Goal: Transaction & Acquisition: Book appointment/travel/reservation

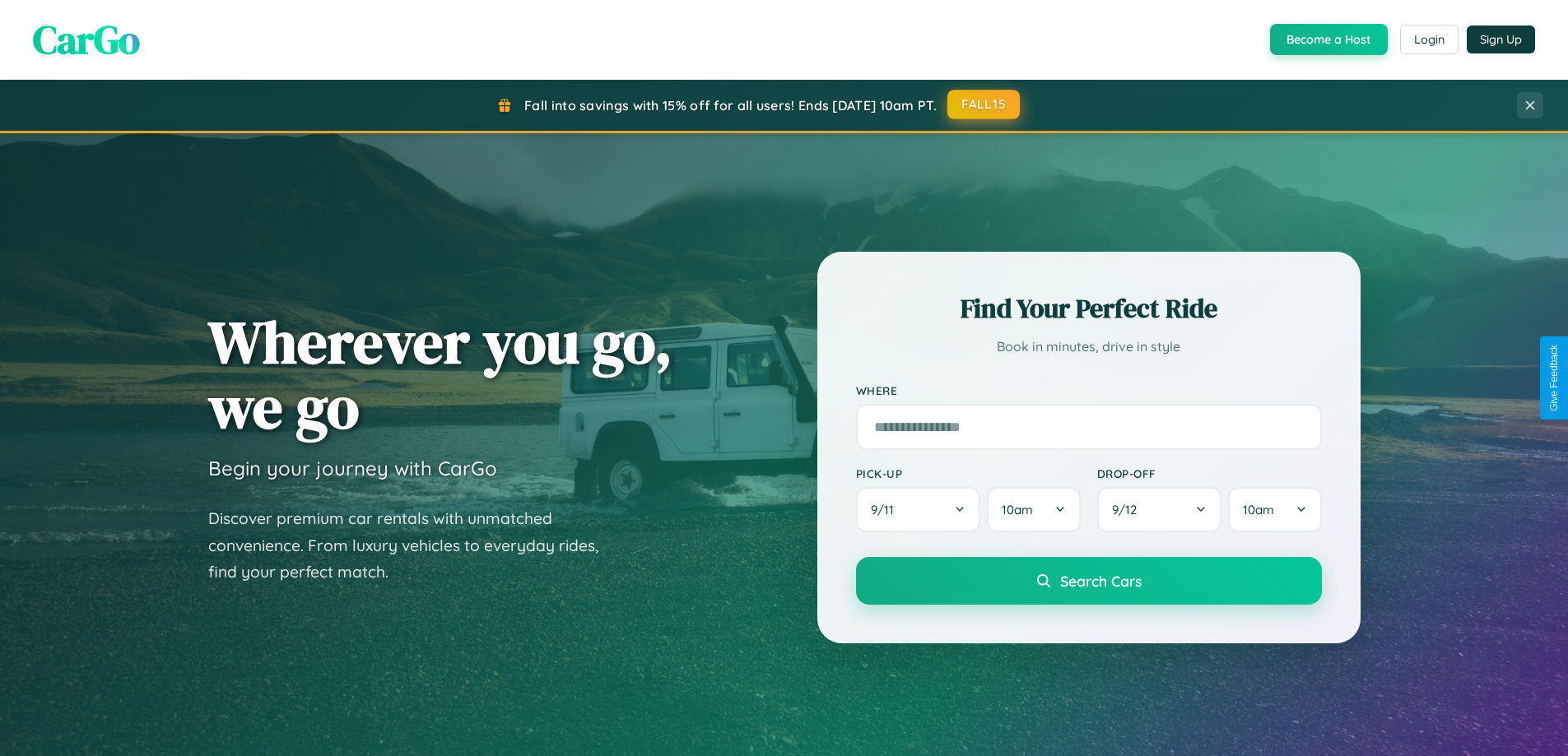
click at [984, 105] on button "FALL15" at bounding box center [983, 105] width 72 height 30
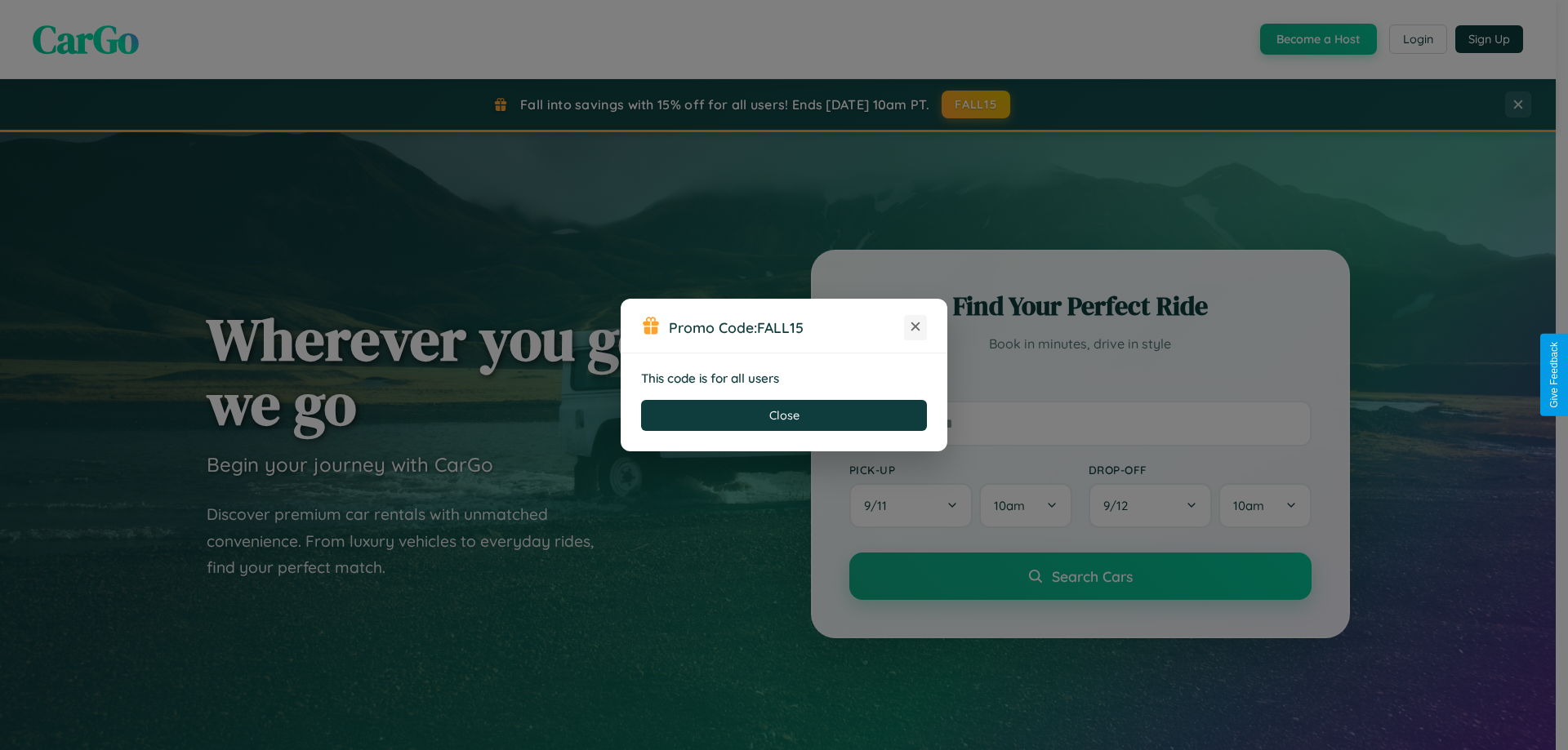
click at [916, 327] on icon at bounding box center [915, 326] width 17 height 17
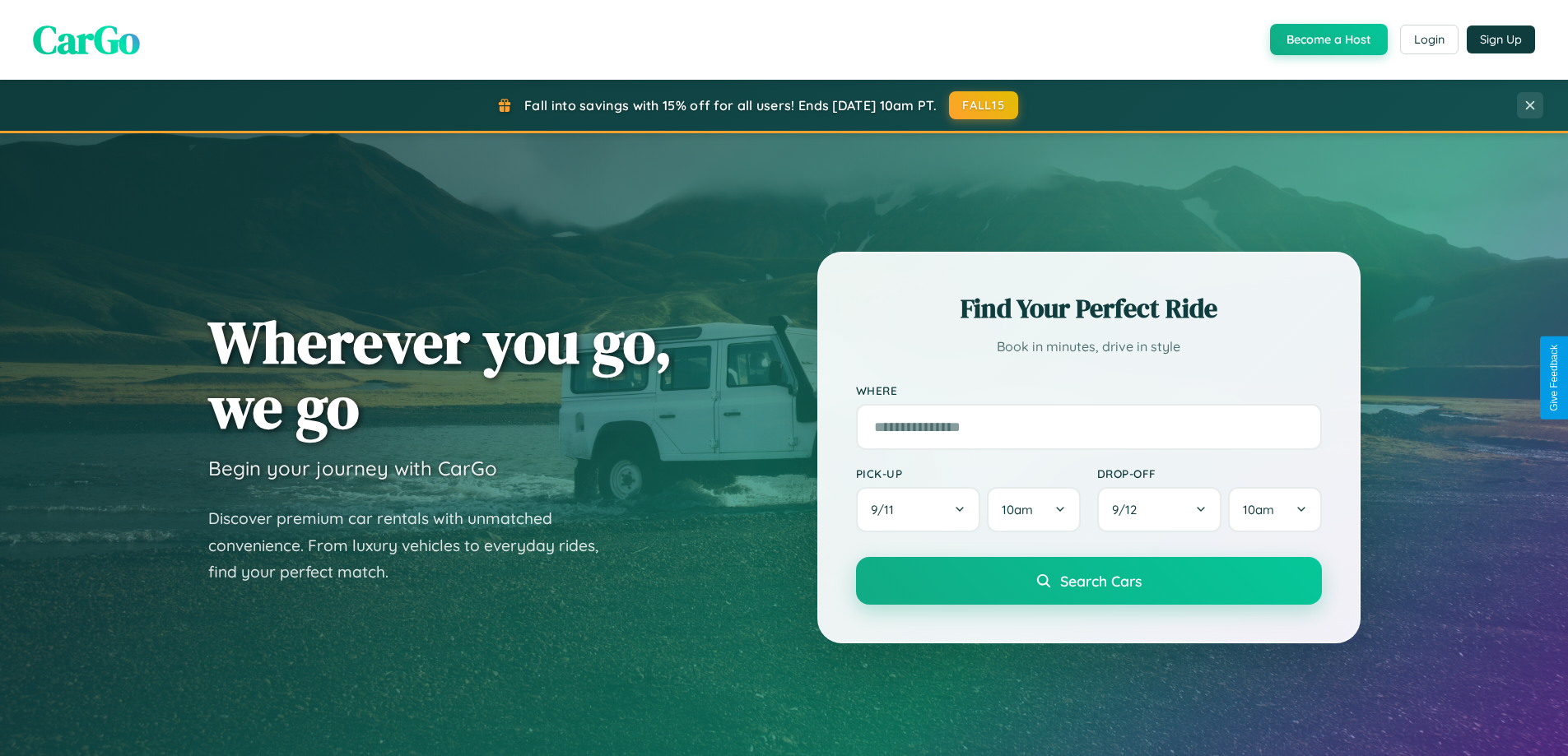
scroll to position [48, 0]
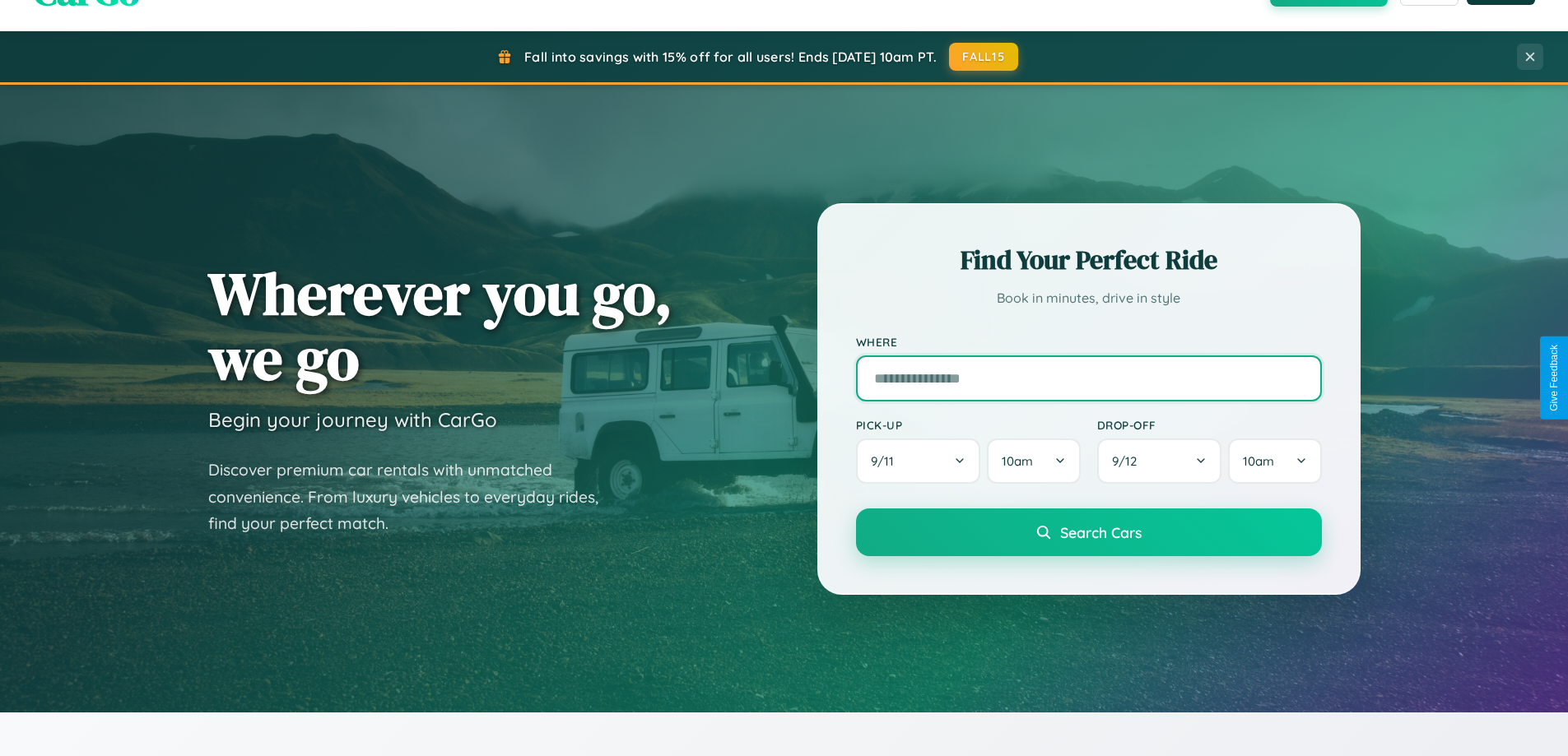
click at [1088, 378] on input "text" at bounding box center [1089, 378] width 466 height 46
type input "**********"
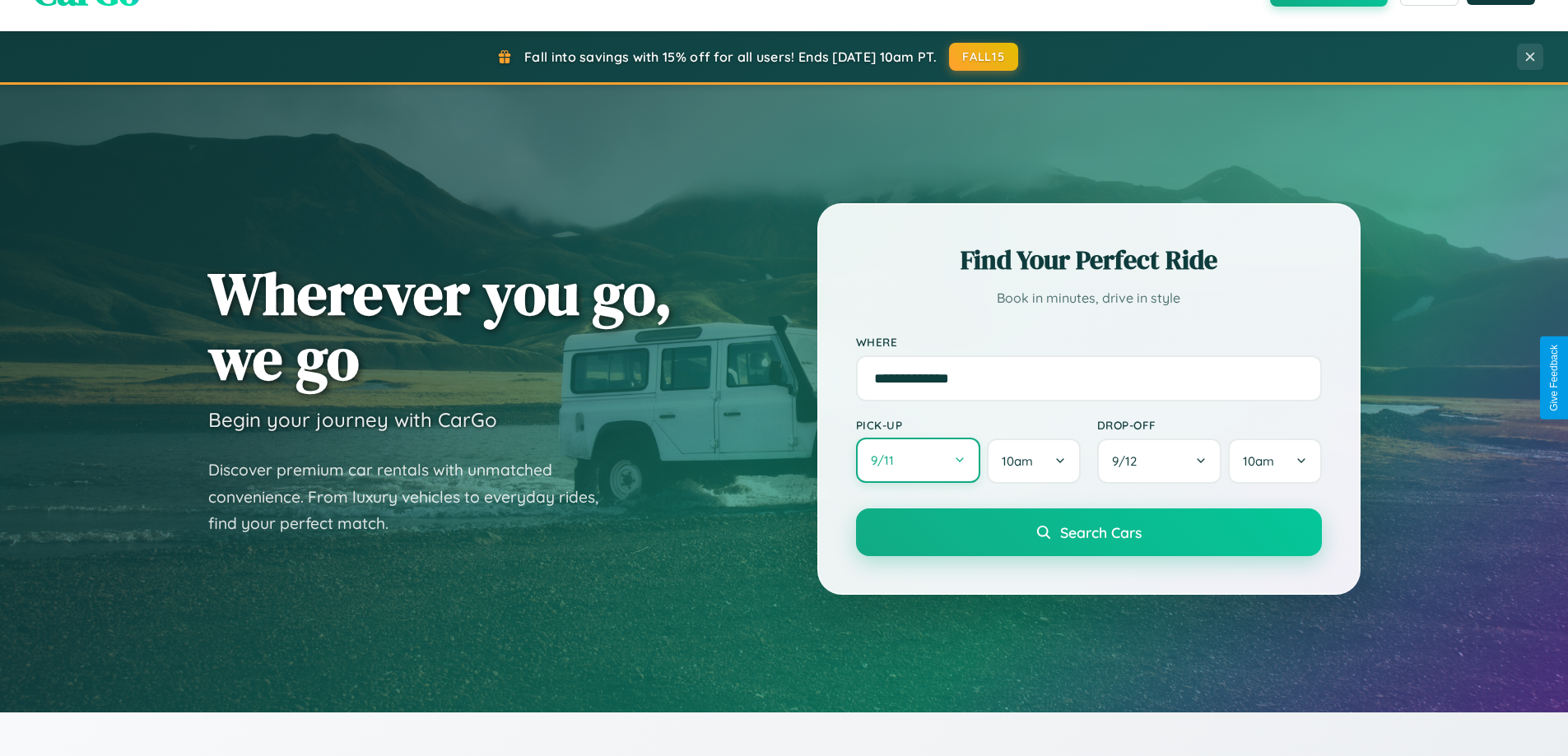
click at [918, 461] on button "9 / 11" at bounding box center [918, 461] width 125 height 45
select select "*"
select select "****"
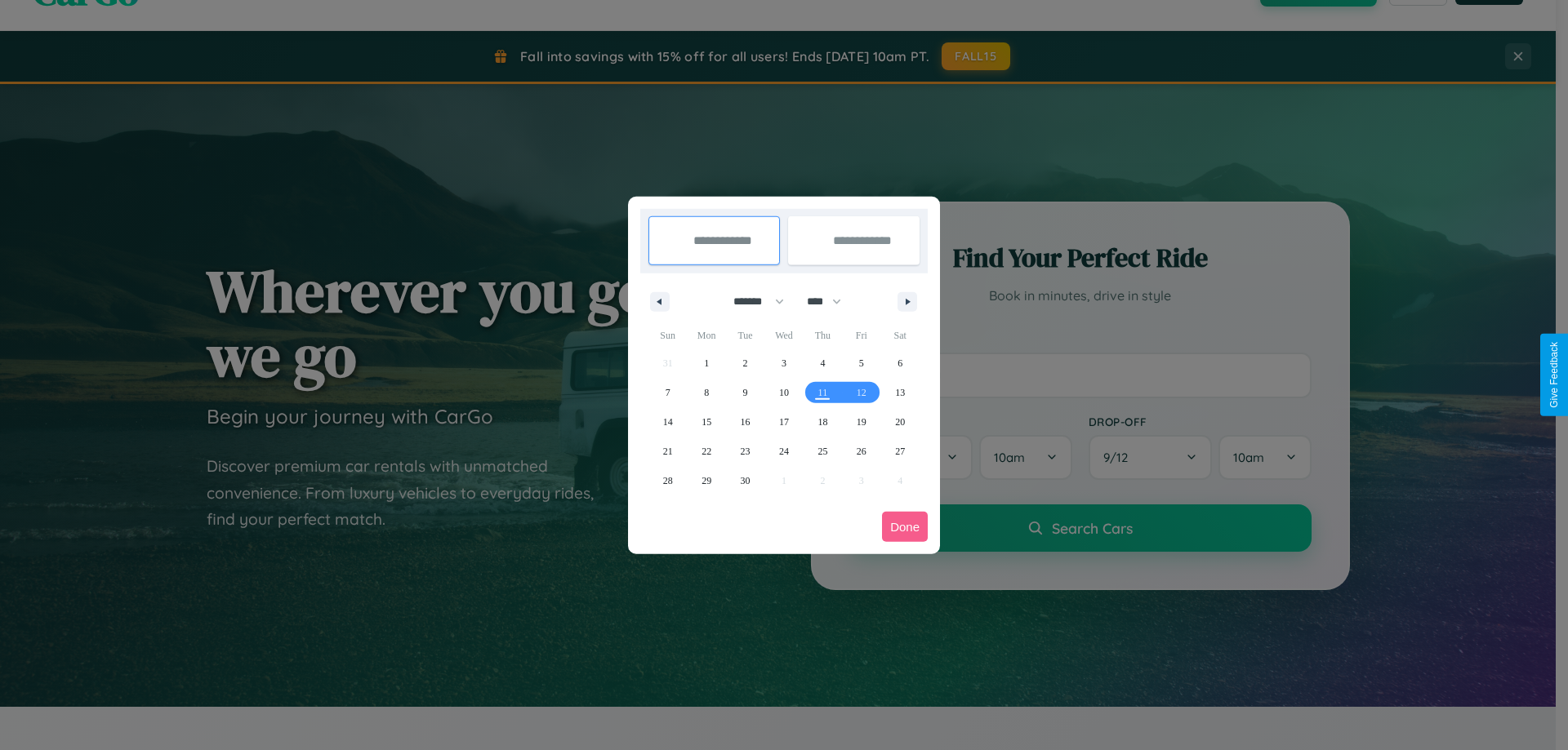
click at [751, 302] on select "******* ******** ***** ***** *** **** **** ****** ********* ******* ******** **…" at bounding box center [755, 302] width 70 height 27
select select "*"
drag, startPoint x: 832, startPoint y: 302, endPoint x: 784, endPoint y: 327, distance: 54.1
click at [832, 302] on select "**** **** **** **** **** **** **** **** **** **** **** **** **** **** **** ****…" at bounding box center [823, 302] width 49 height 27
select select "****"
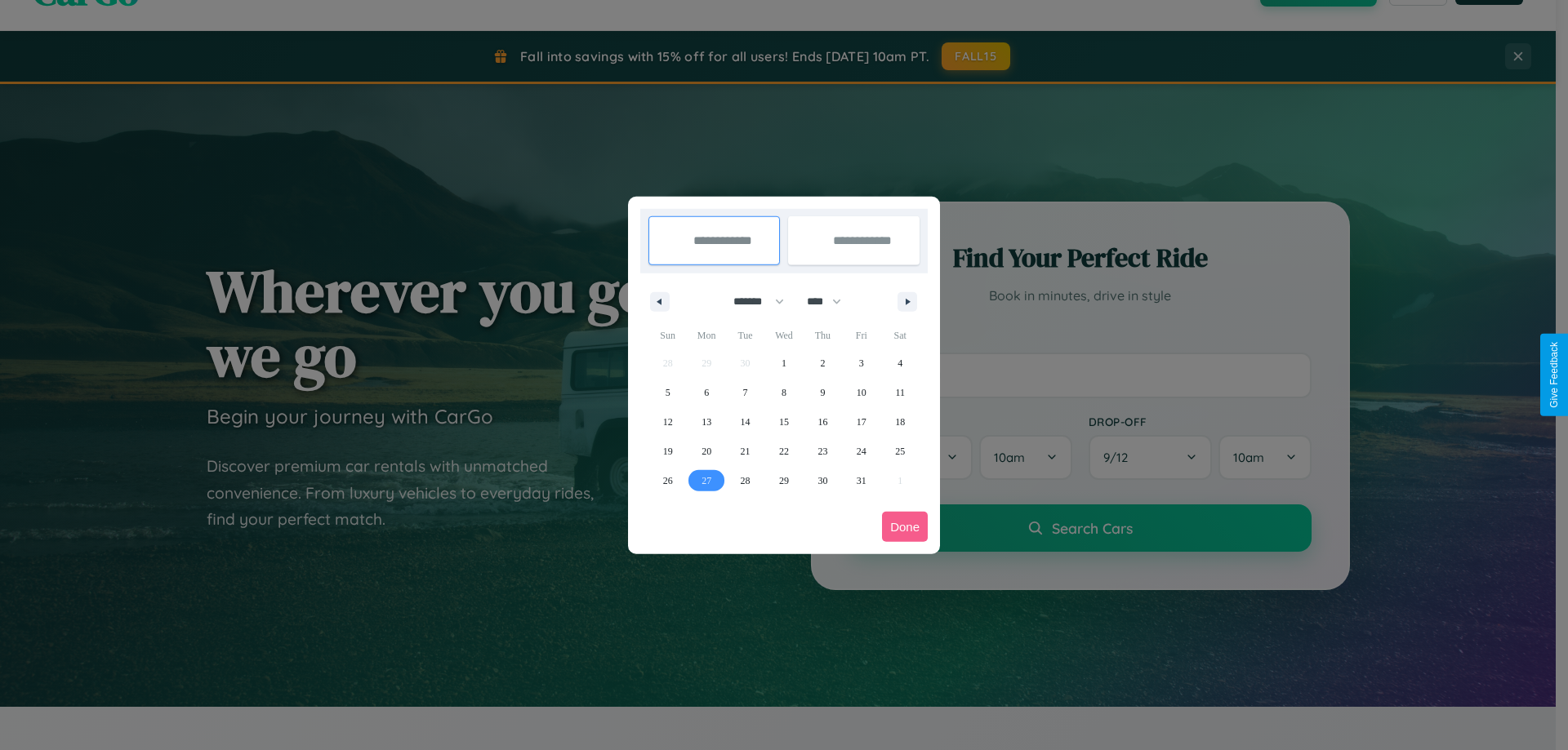
click at [706, 480] on span "27" at bounding box center [706, 481] width 10 height 29
type input "**********"
click at [744, 480] on span "28" at bounding box center [745, 481] width 10 height 29
type input "**********"
click at [905, 527] on button "Done" at bounding box center [904, 527] width 46 height 30
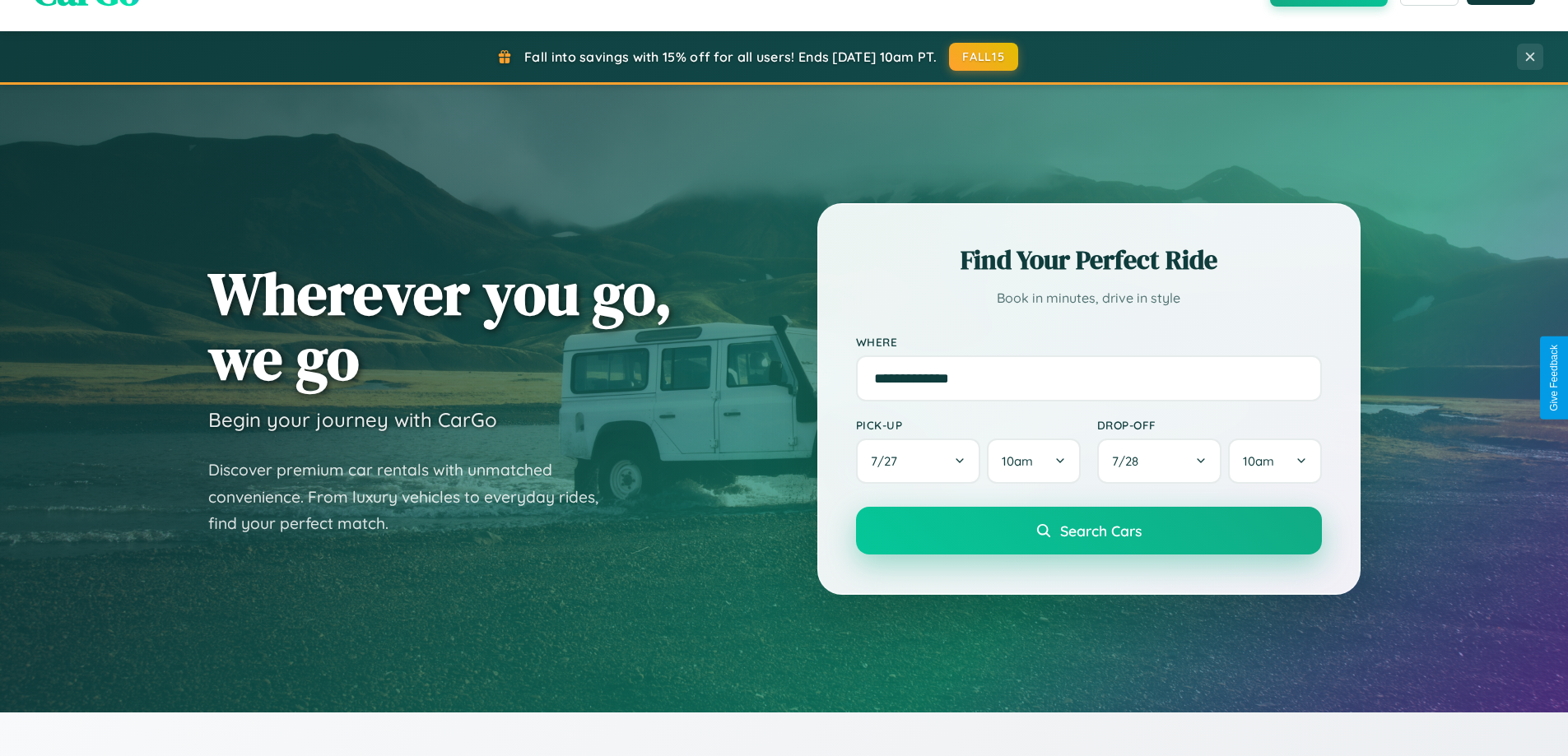
click at [1088, 531] on span "Search Cars" at bounding box center [1101, 531] width 82 height 18
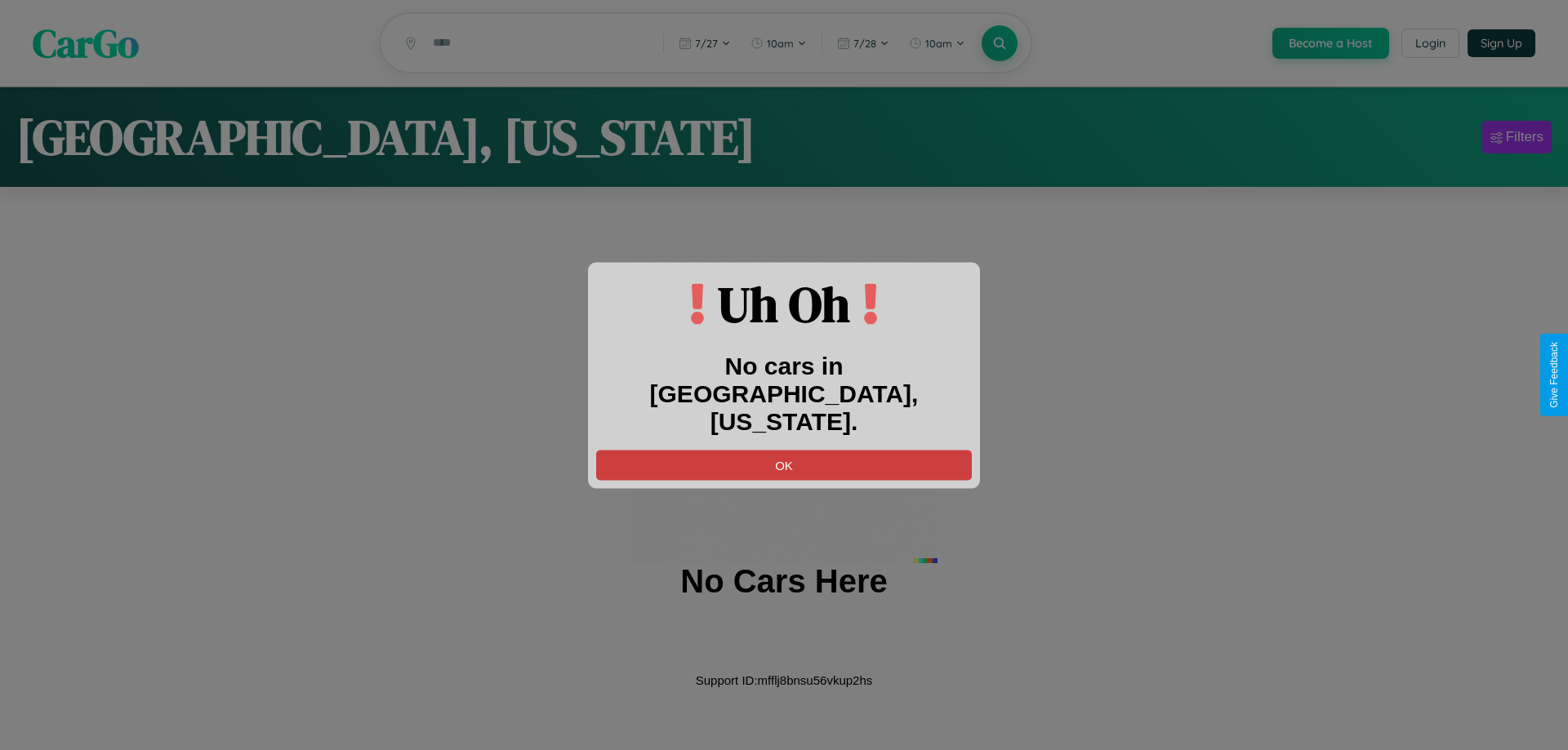
click at [784, 449] on button "OK" at bounding box center [784, 464] width 376 height 30
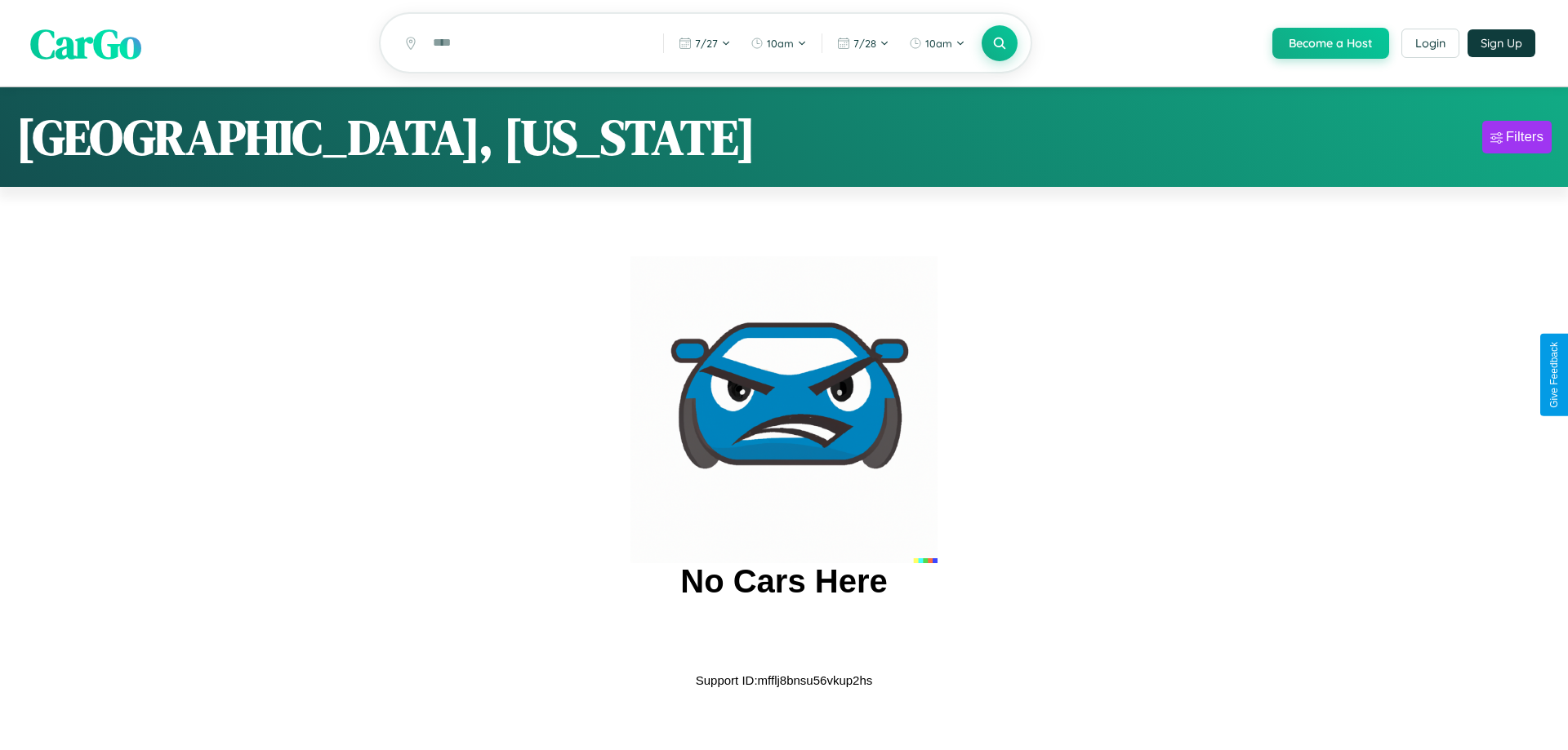
click at [86, 43] on span "CarGo" at bounding box center [85, 43] width 111 height 57
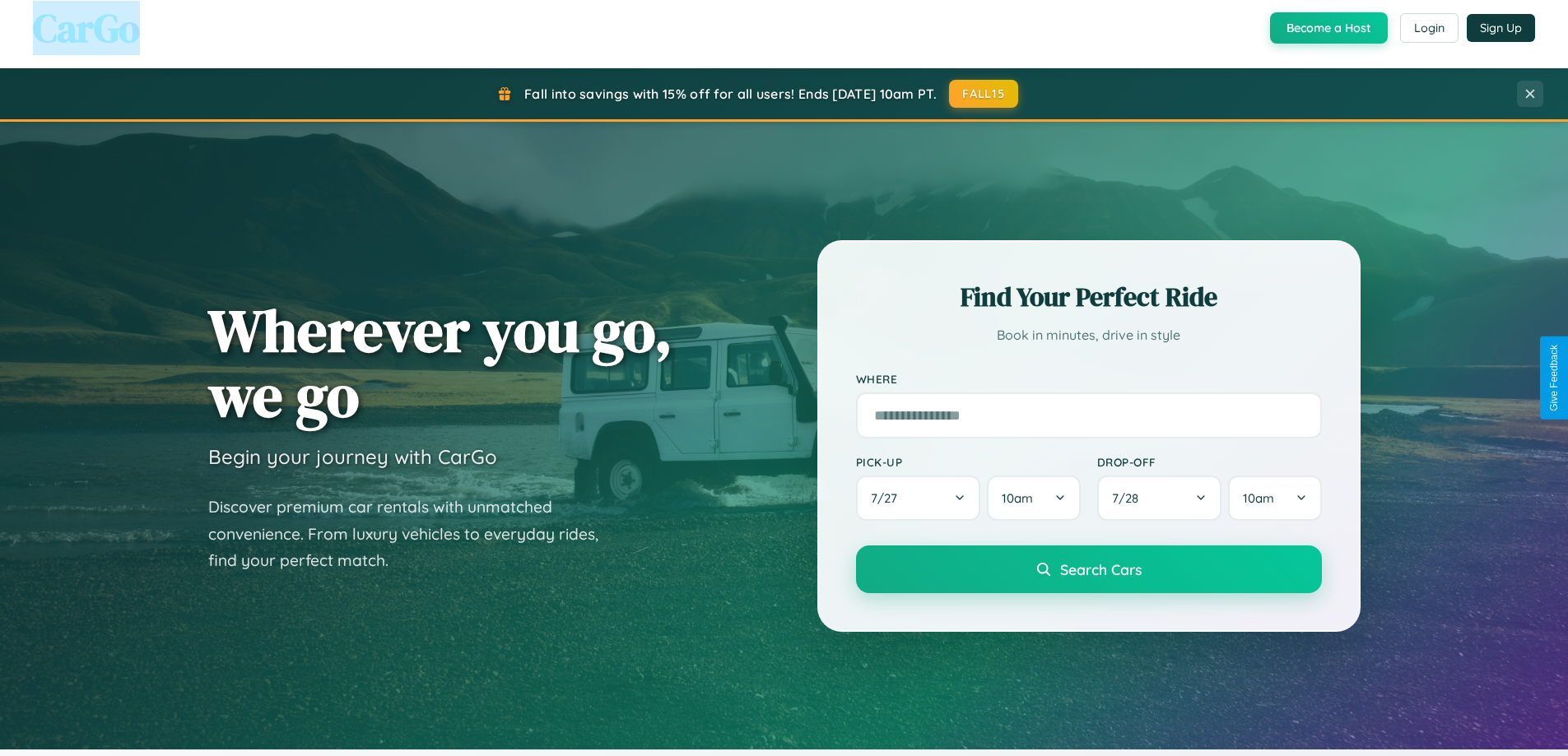
scroll to position [2644, 0]
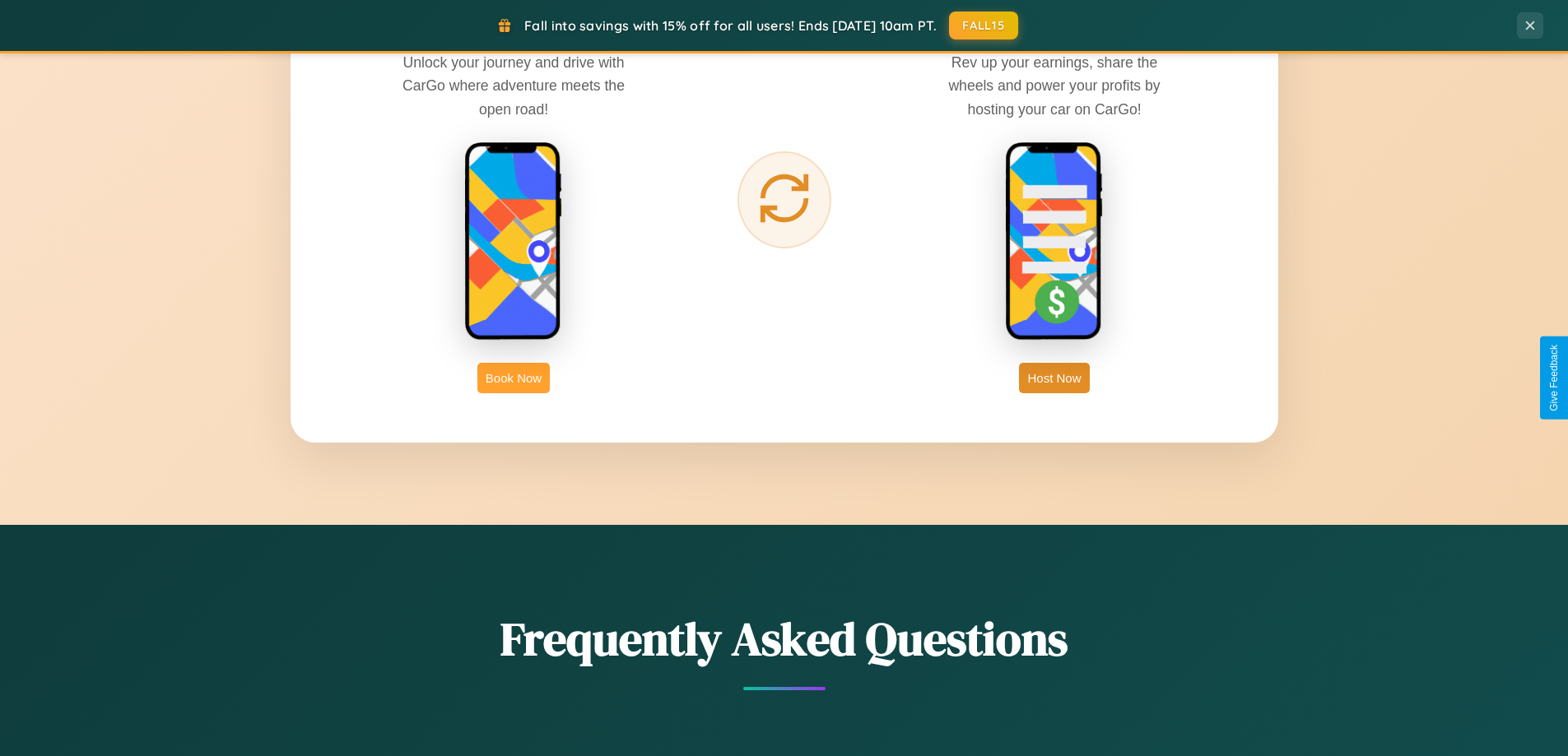
click at [513, 378] on button "Book Now" at bounding box center [513, 378] width 72 height 31
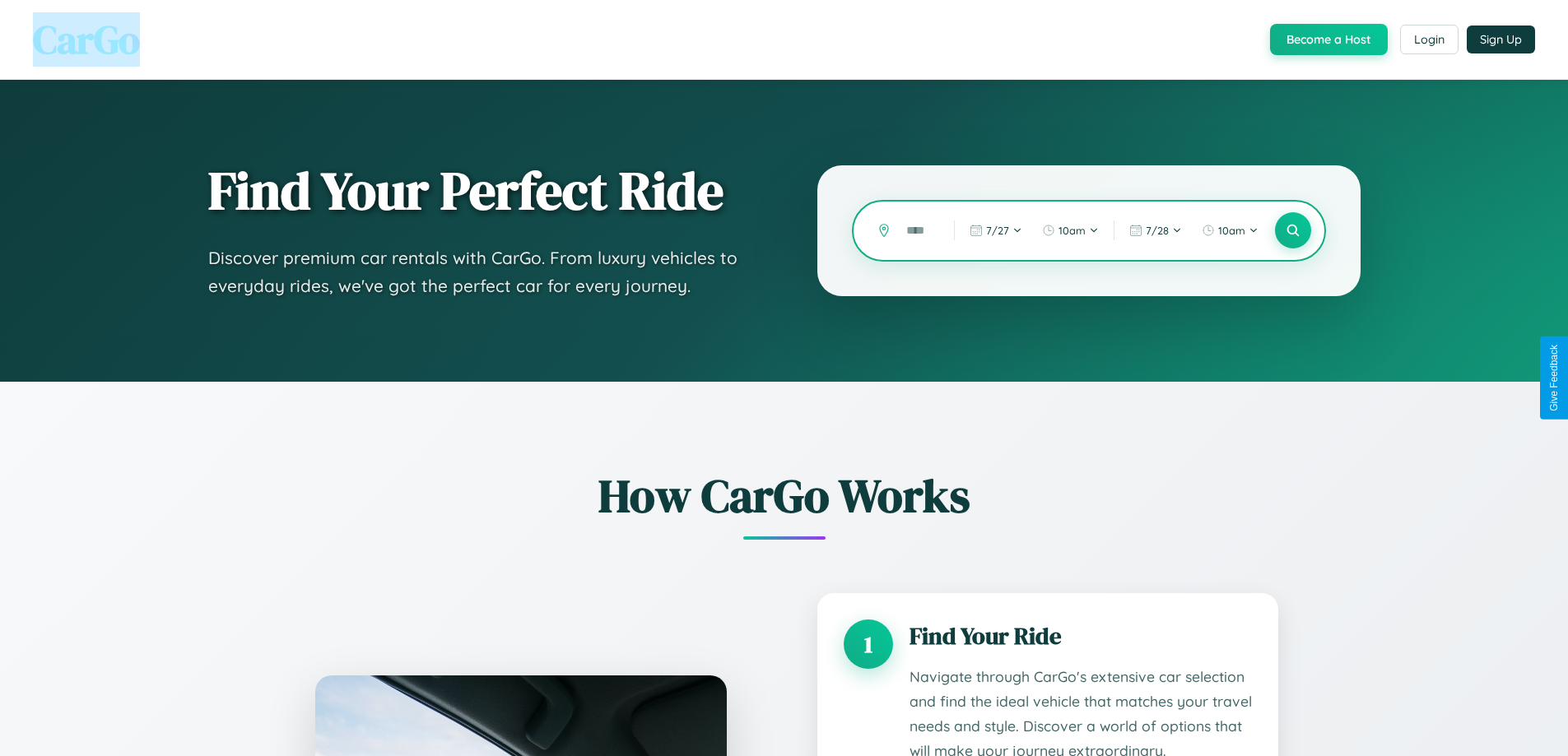
click at [918, 230] on input "text" at bounding box center [918, 230] width 39 height 29
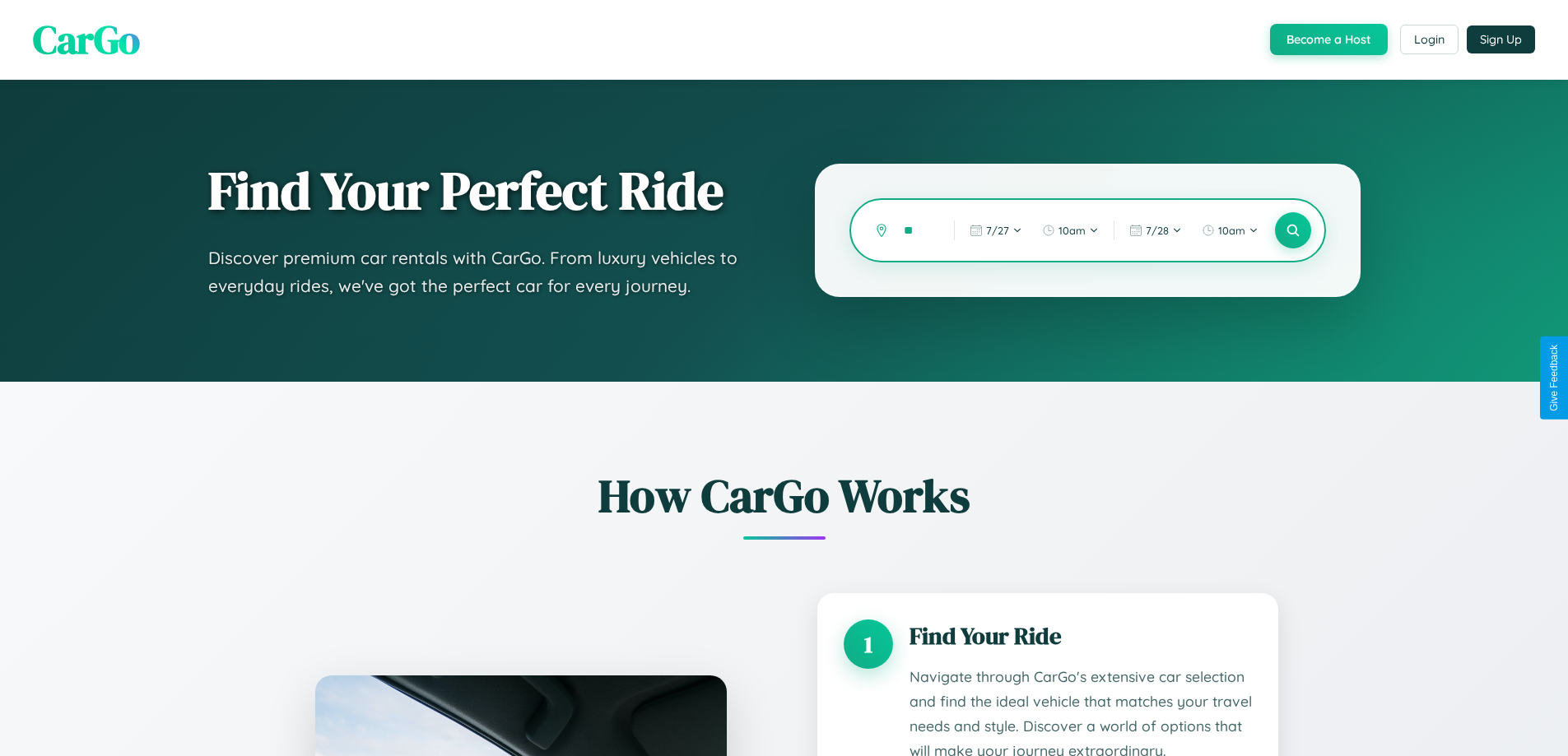
type input "*"
type input "******"
click at [1293, 230] on icon at bounding box center [1293, 231] width 16 height 16
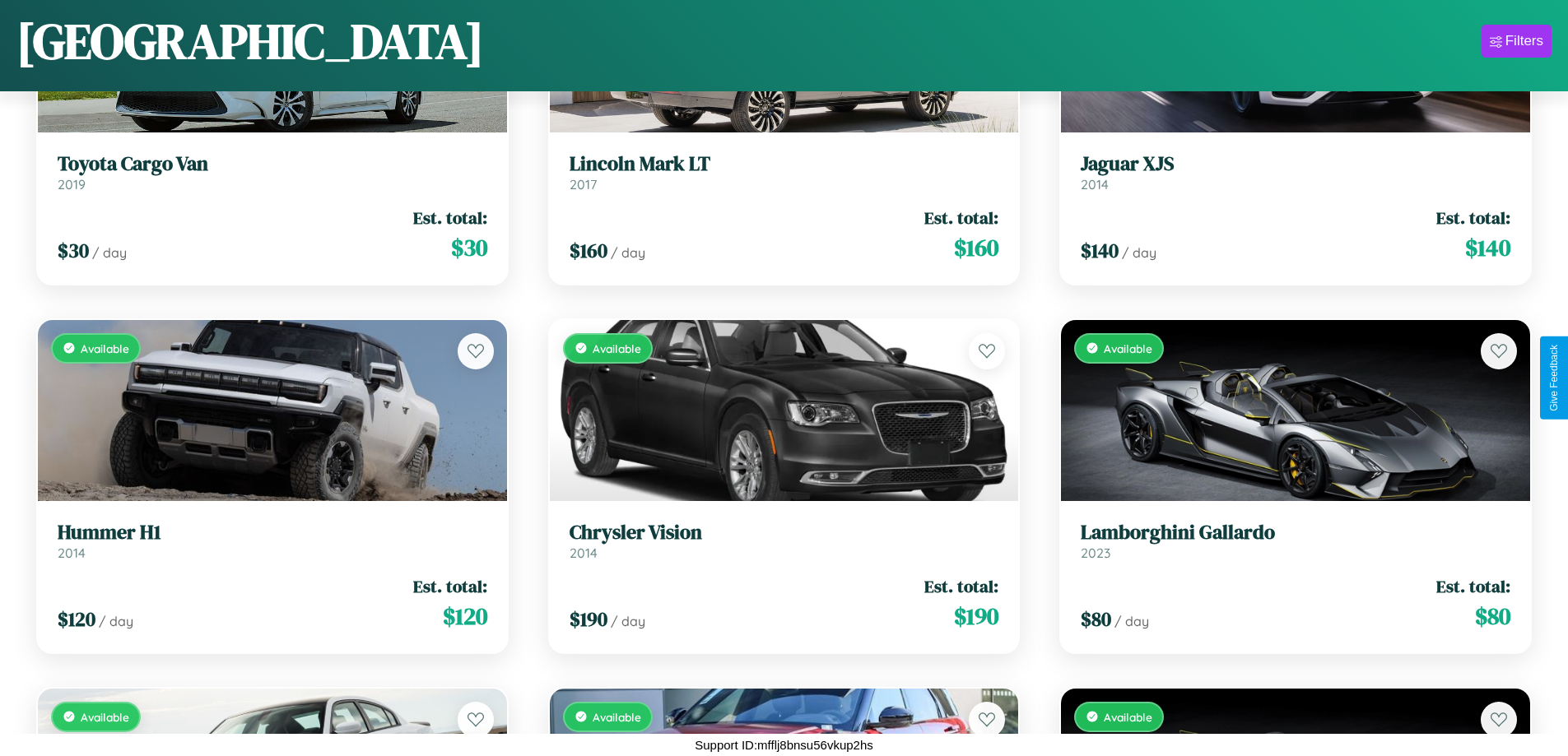
scroll to position [11286, 0]
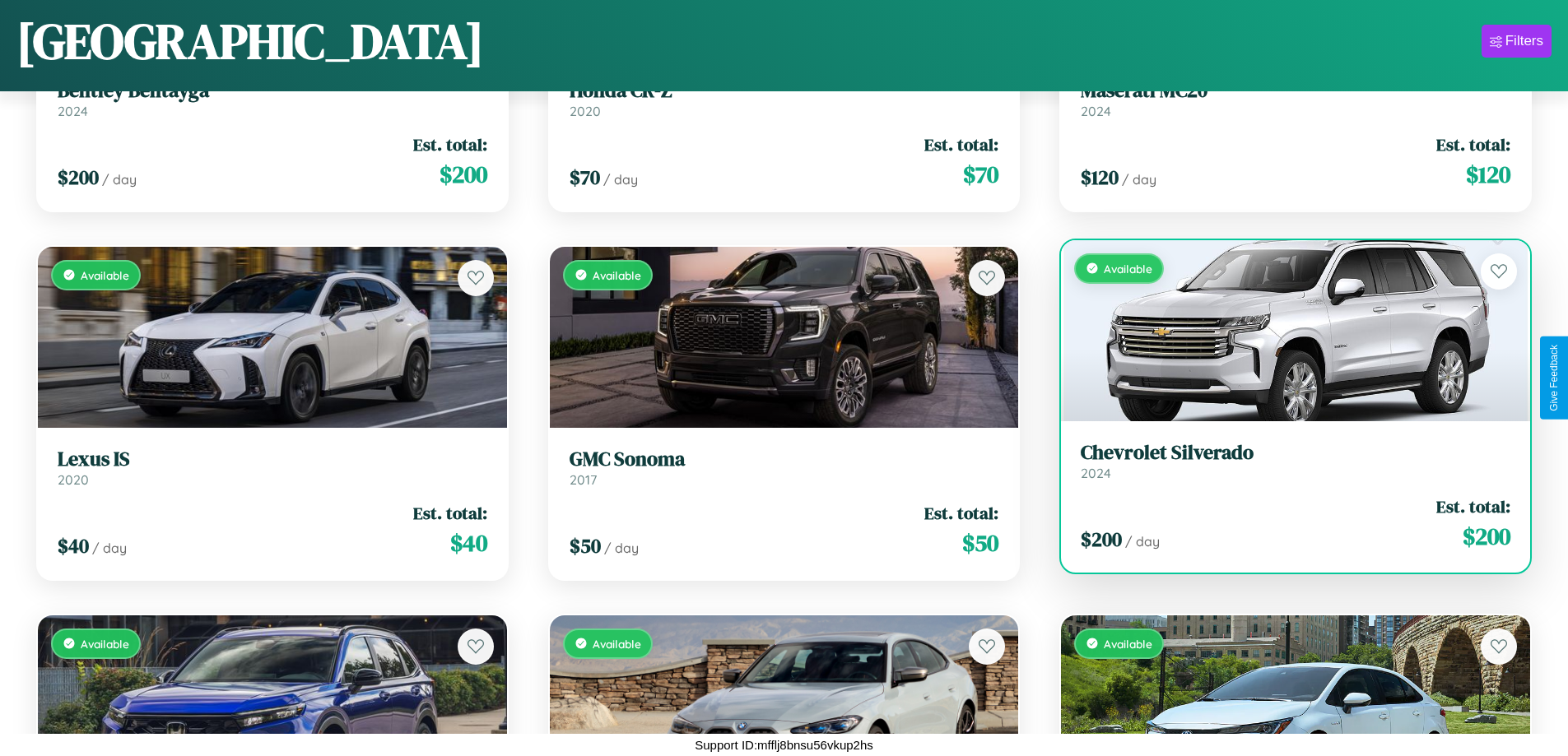
click at [1285, 461] on h3 "Chevrolet Silverado" at bounding box center [1295, 453] width 430 height 24
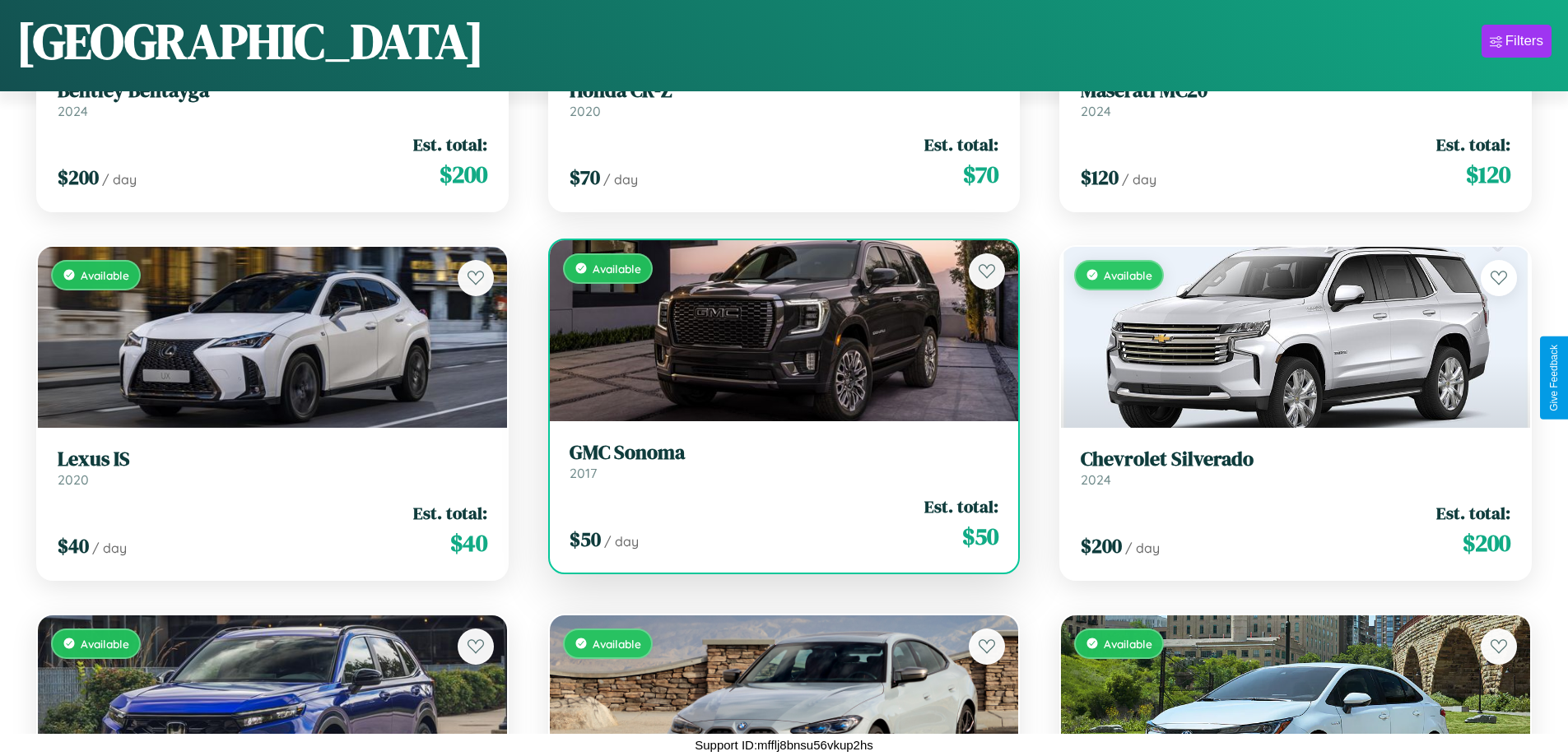
scroll to position [8706, 0]
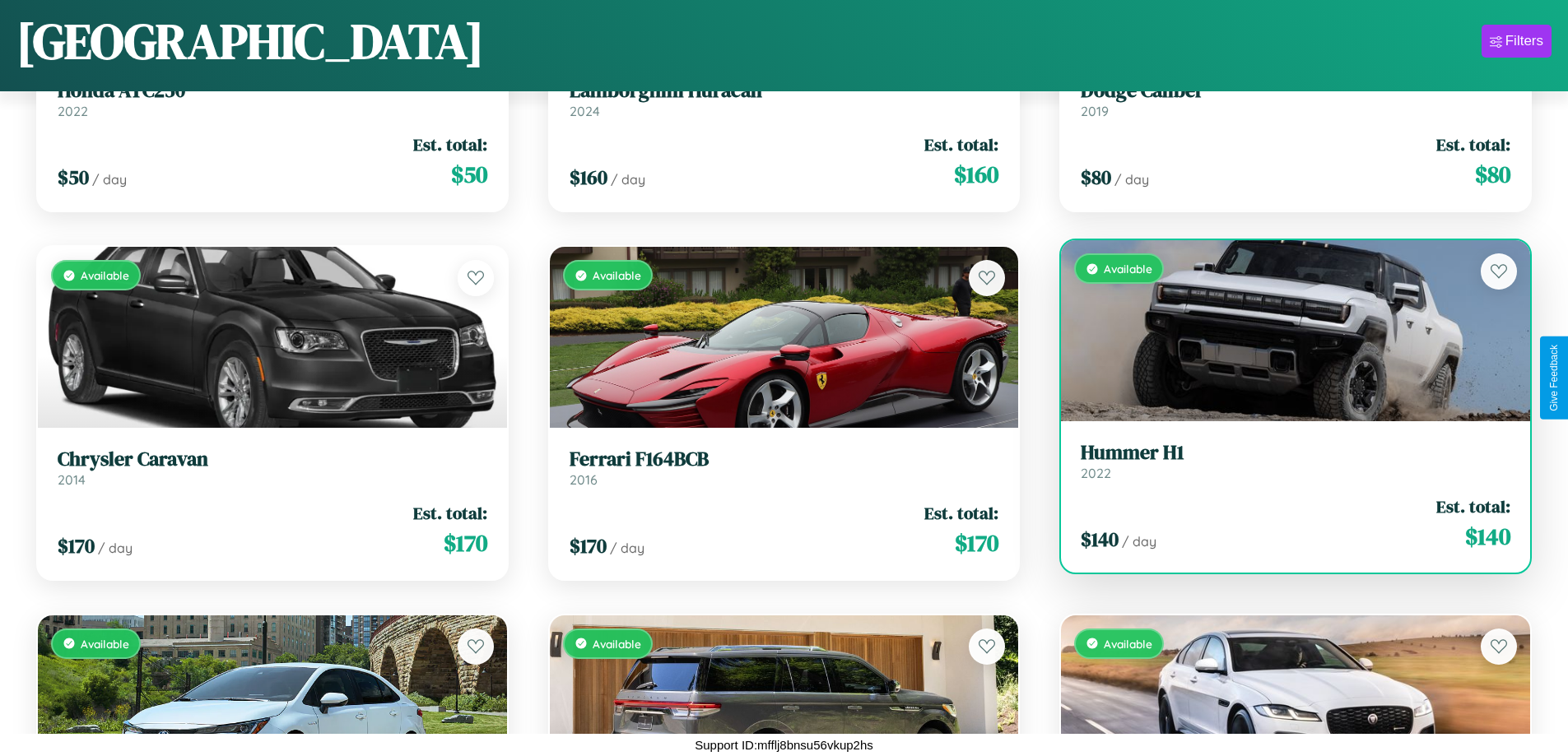
click at [1285, 462] on h3 "Hummer H1" at bounding box center [1295, 453] width 430 height 24
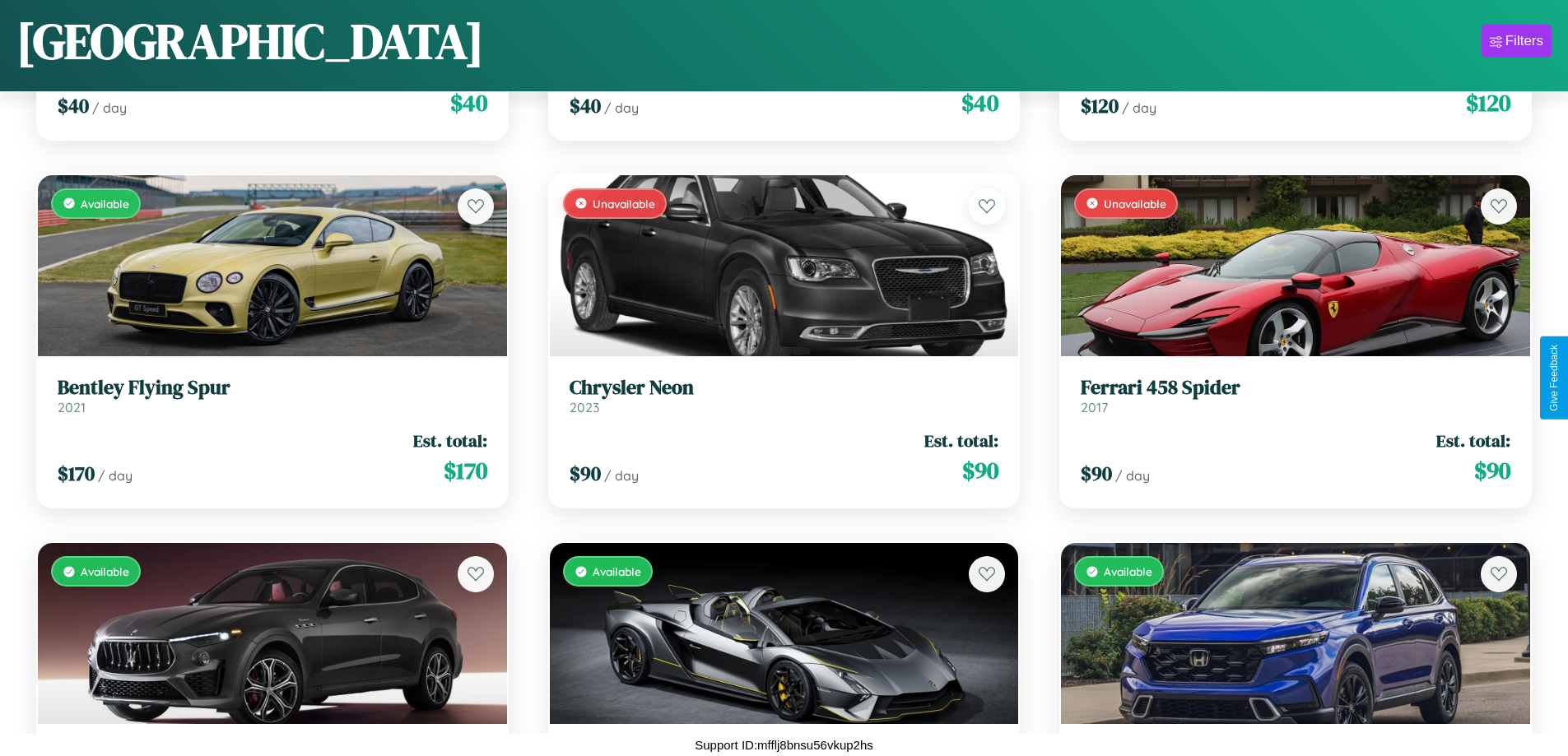
scroll to position [968, 0]
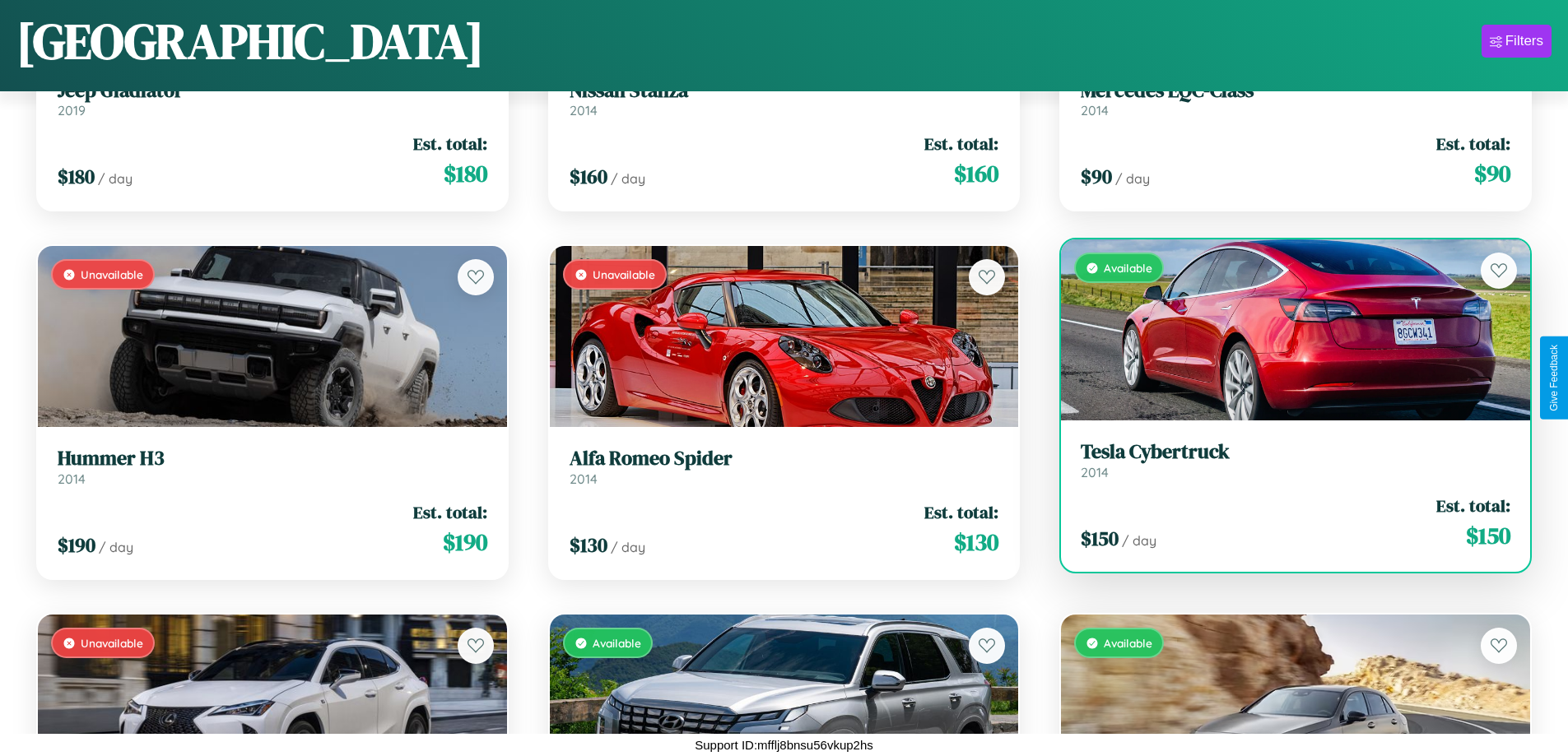
click at [1285, 467] on link "Tesla Cybertruck 2014" at bounding box center [1295, 460] width 430 height 40
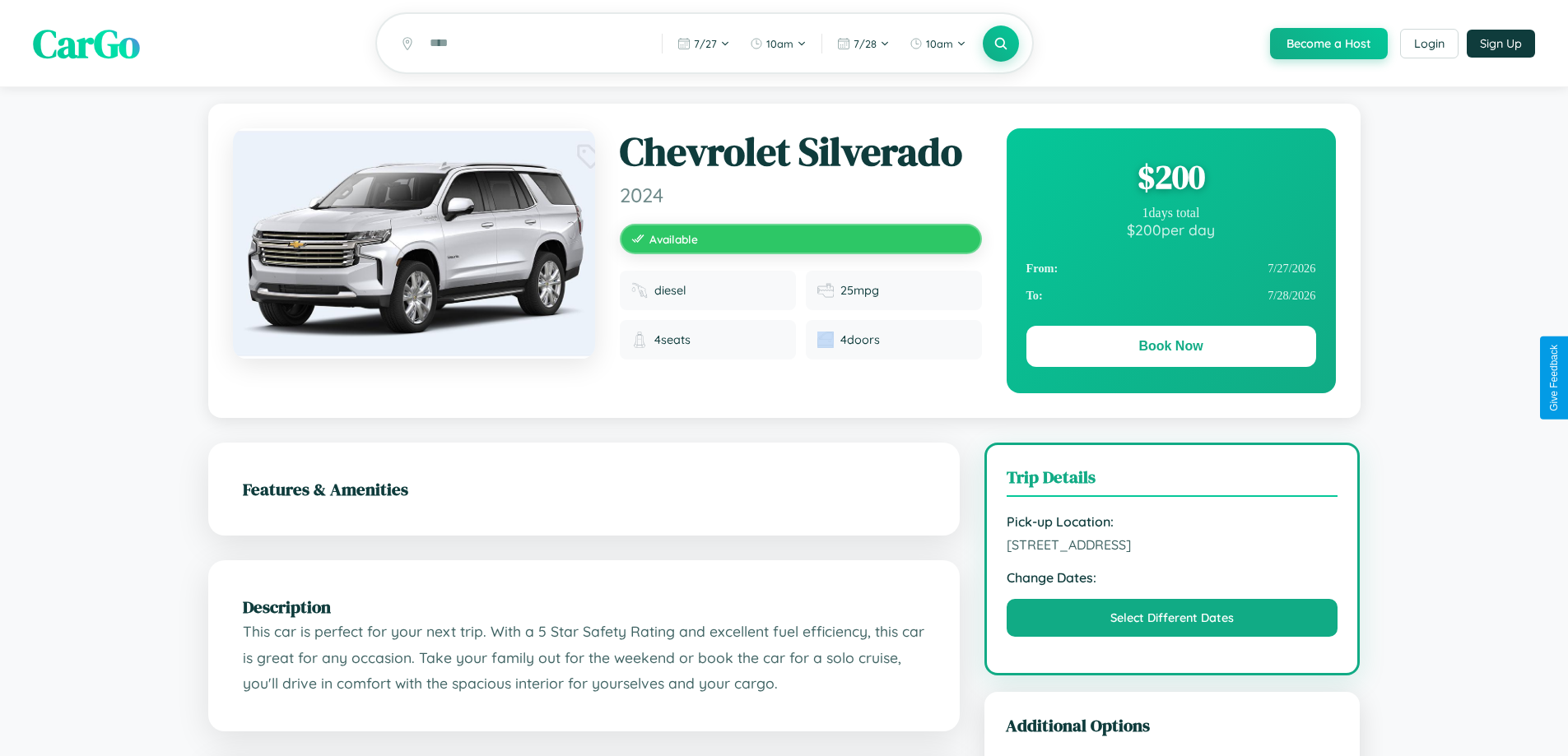
scroll to position [557, 0]
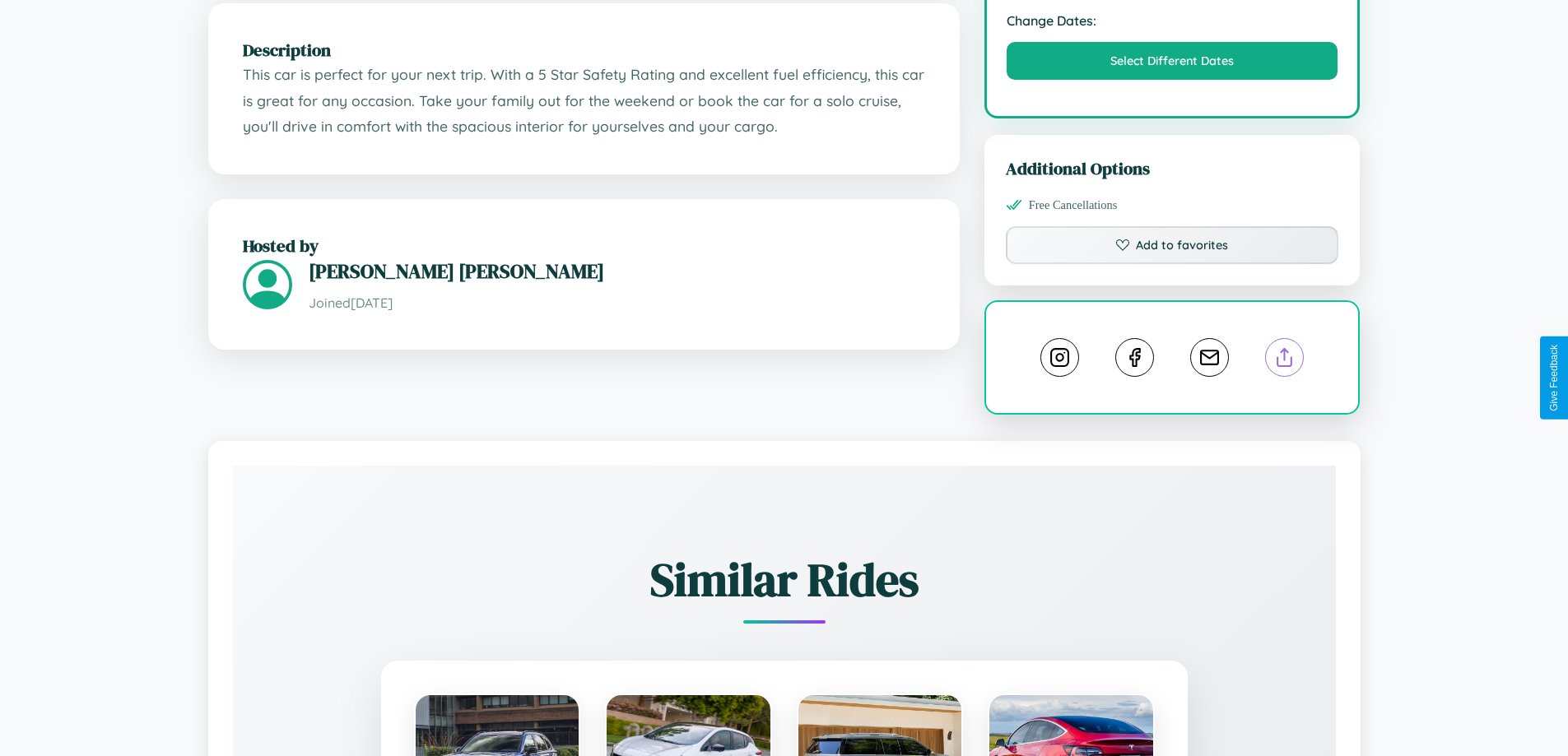
click at [1285, 360] on line at bounding box center [1285, 355] width 0 height 12
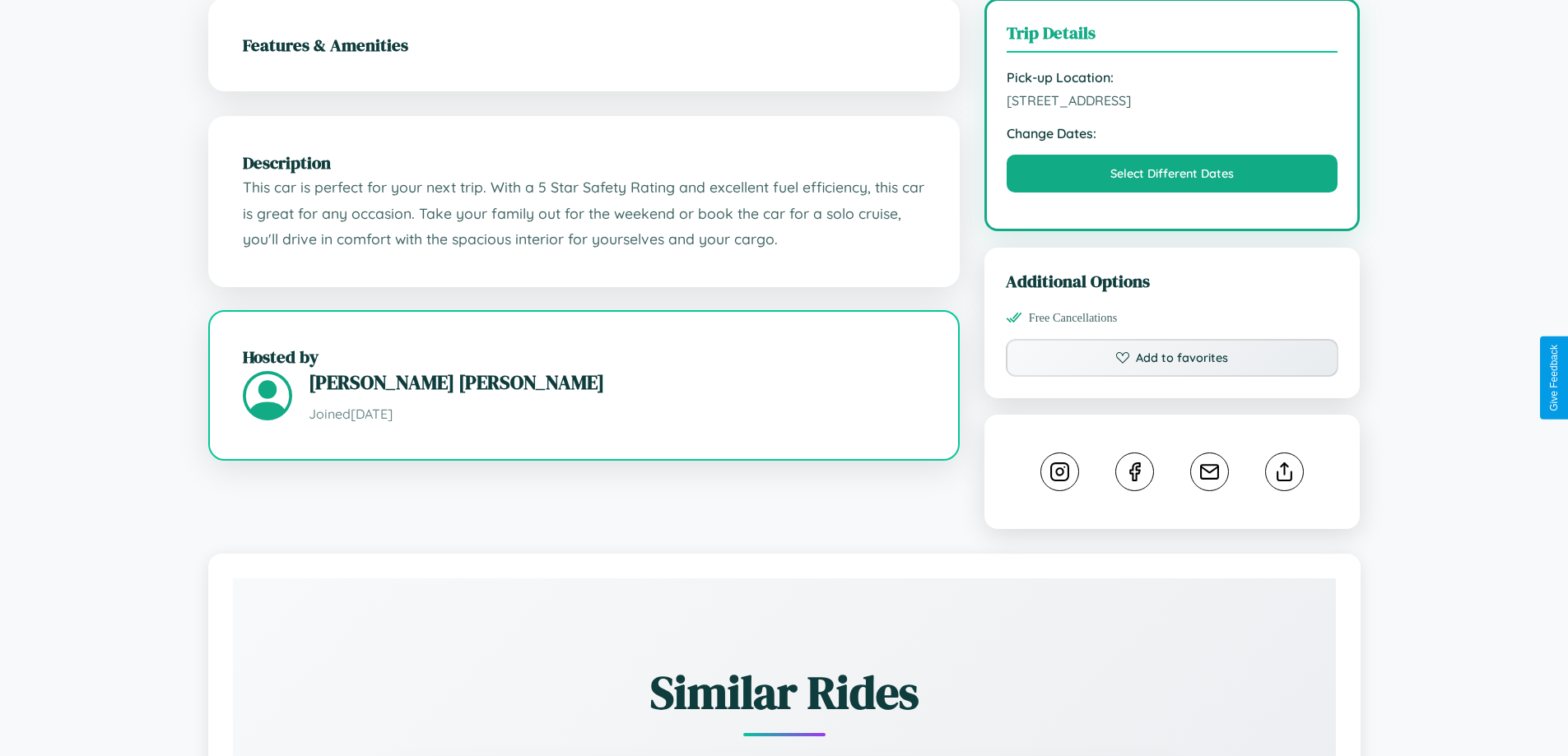
scroll to position [443, 0]
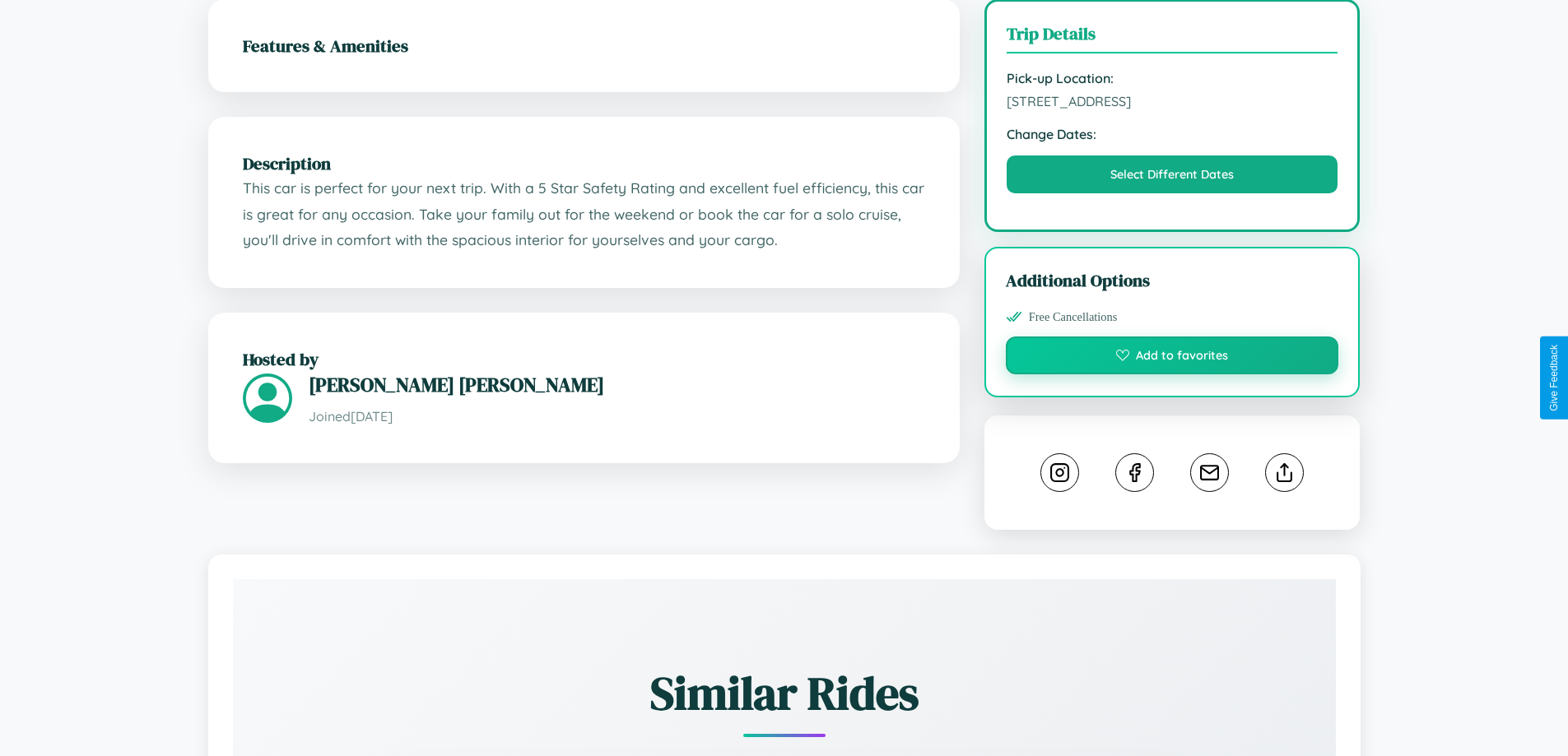
click at [1172, 374] on button "Add to favorites" at bounding box center [1173, 355] width 334 height 38
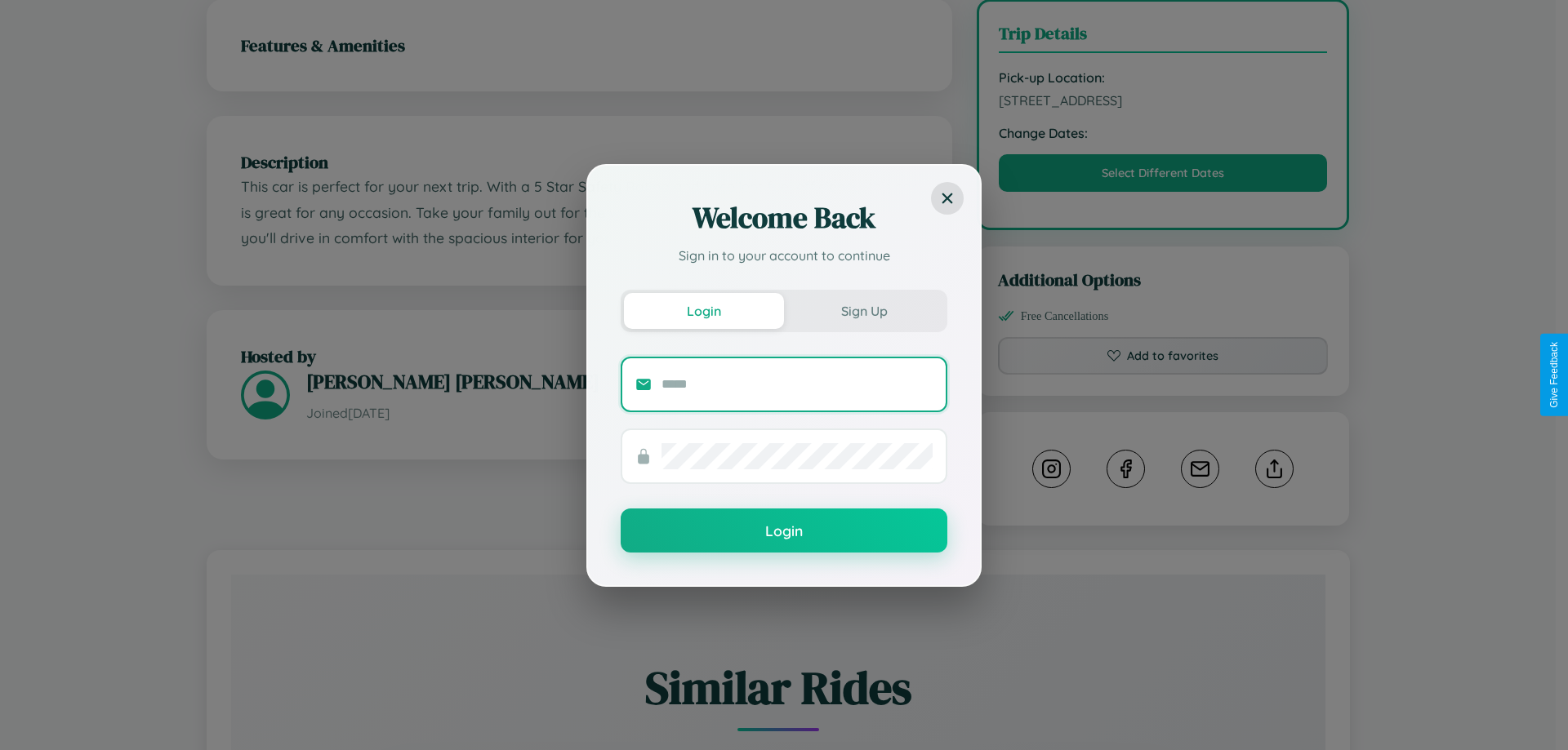
click at [797, 384] on input "text" at bounding box center [796, 384] width 271 height 26
type input "**********"
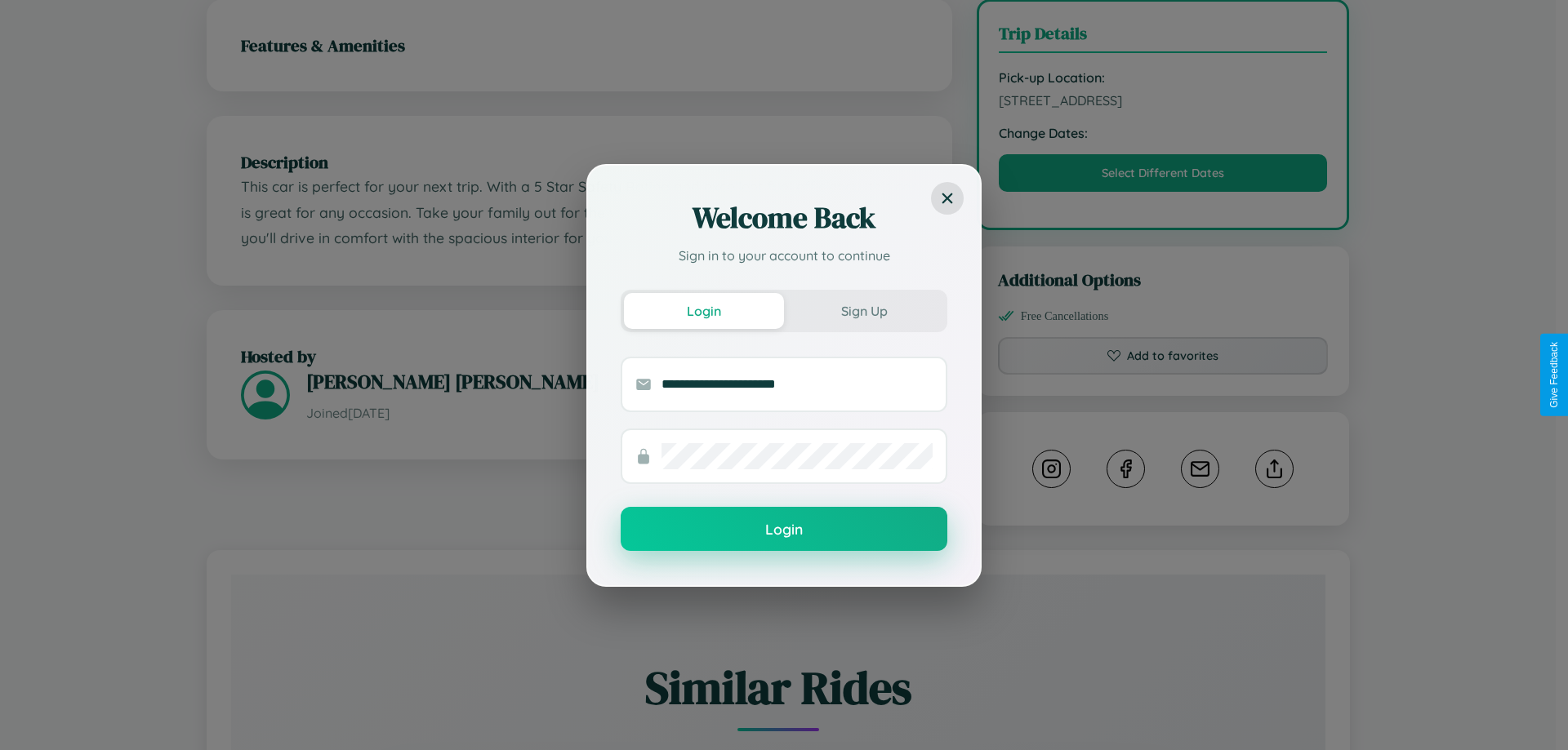
click at [784, 529] on button "Login" at bounding box center [784, 529] width 326 height 44
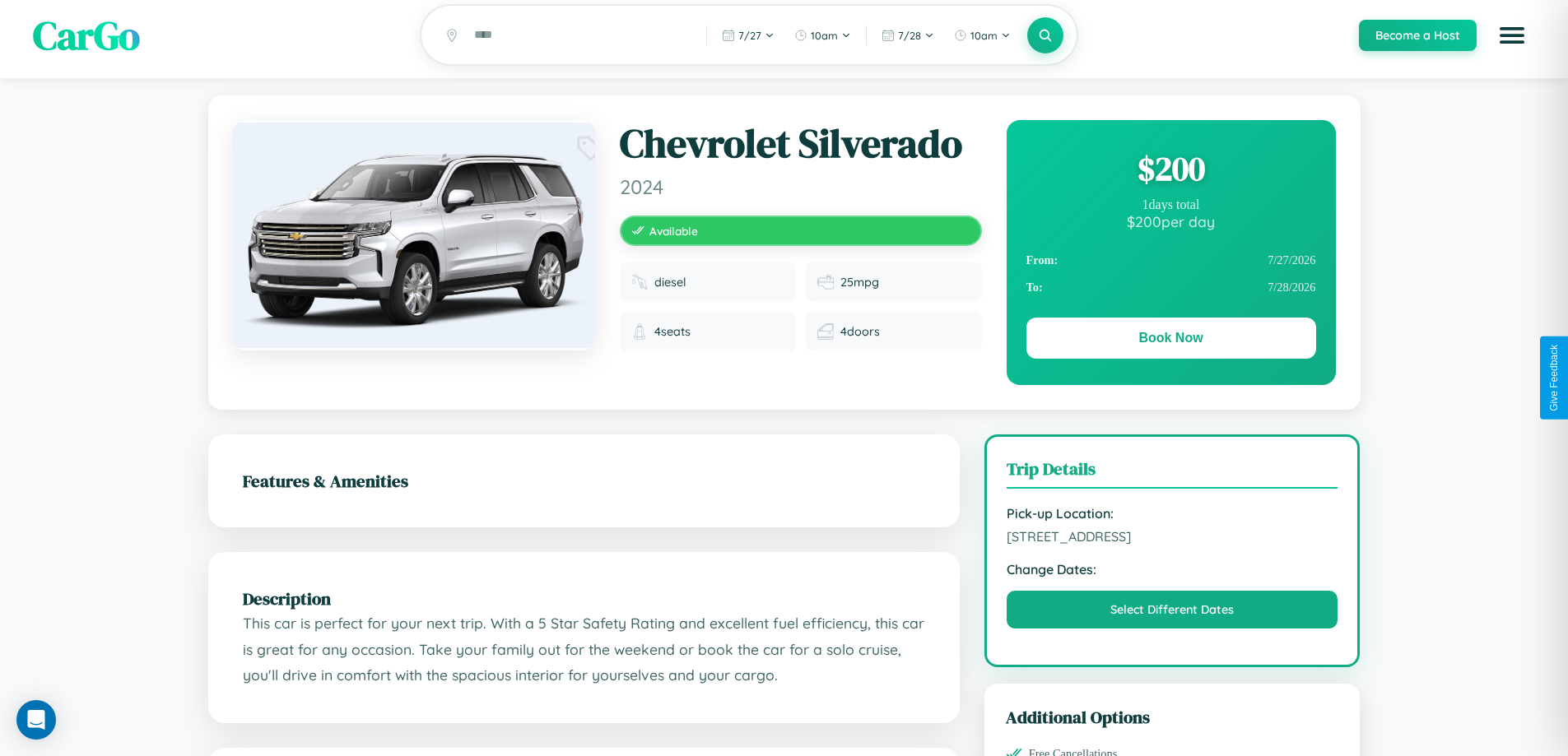
scroll to position [0, 0]
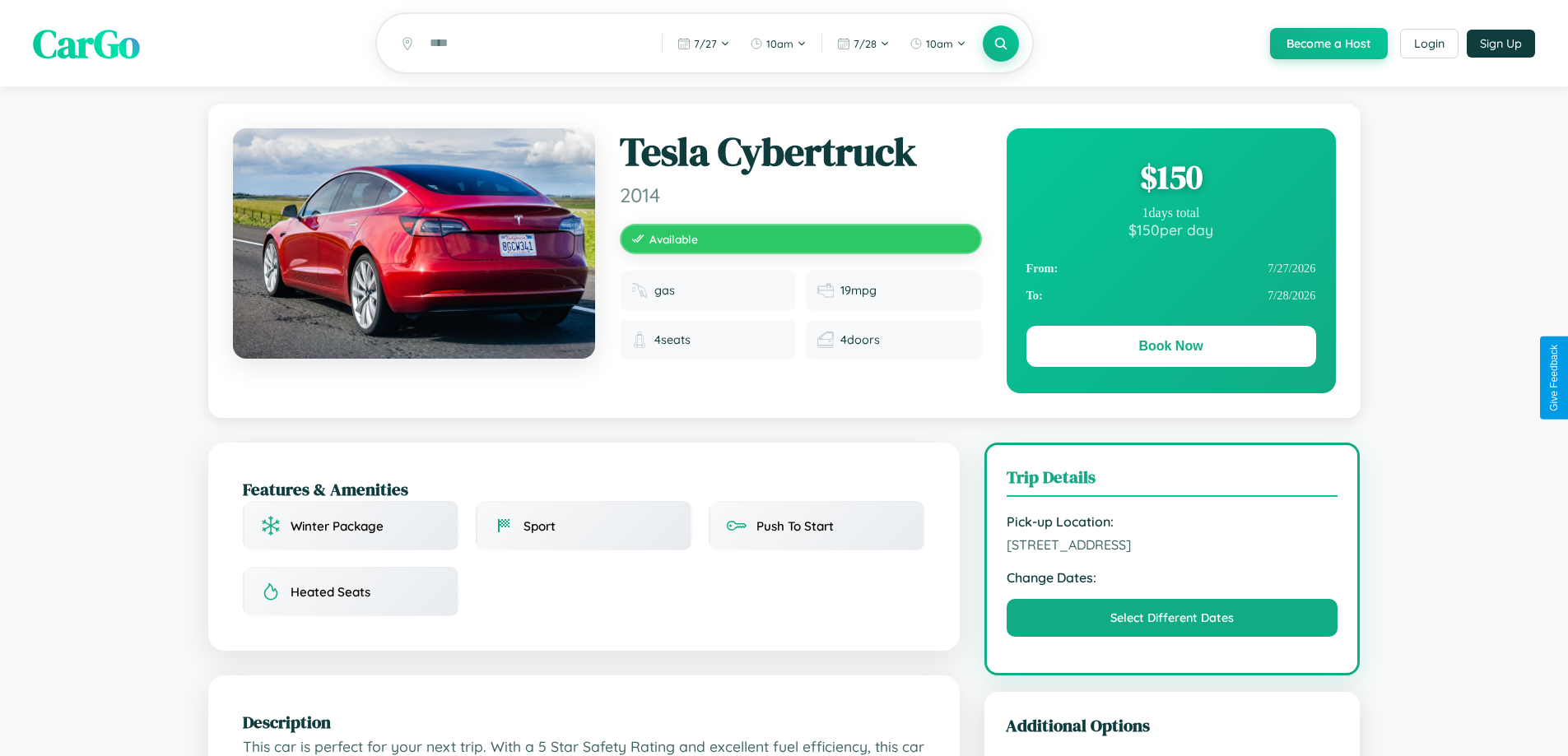
scroll to position [945, 0]
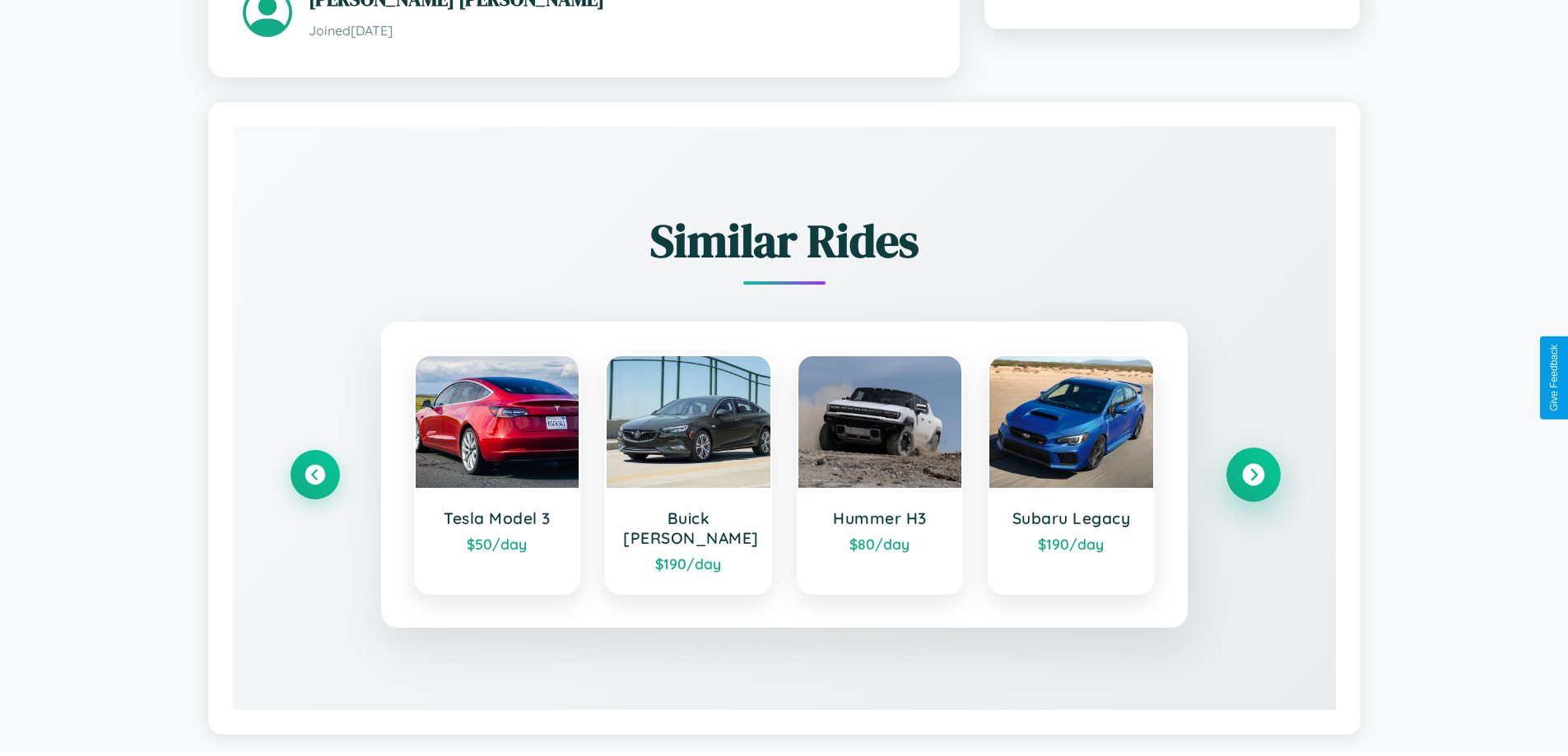
click at [1253, 467] on icon at bounding box center [1253, 474] width 23 height 23
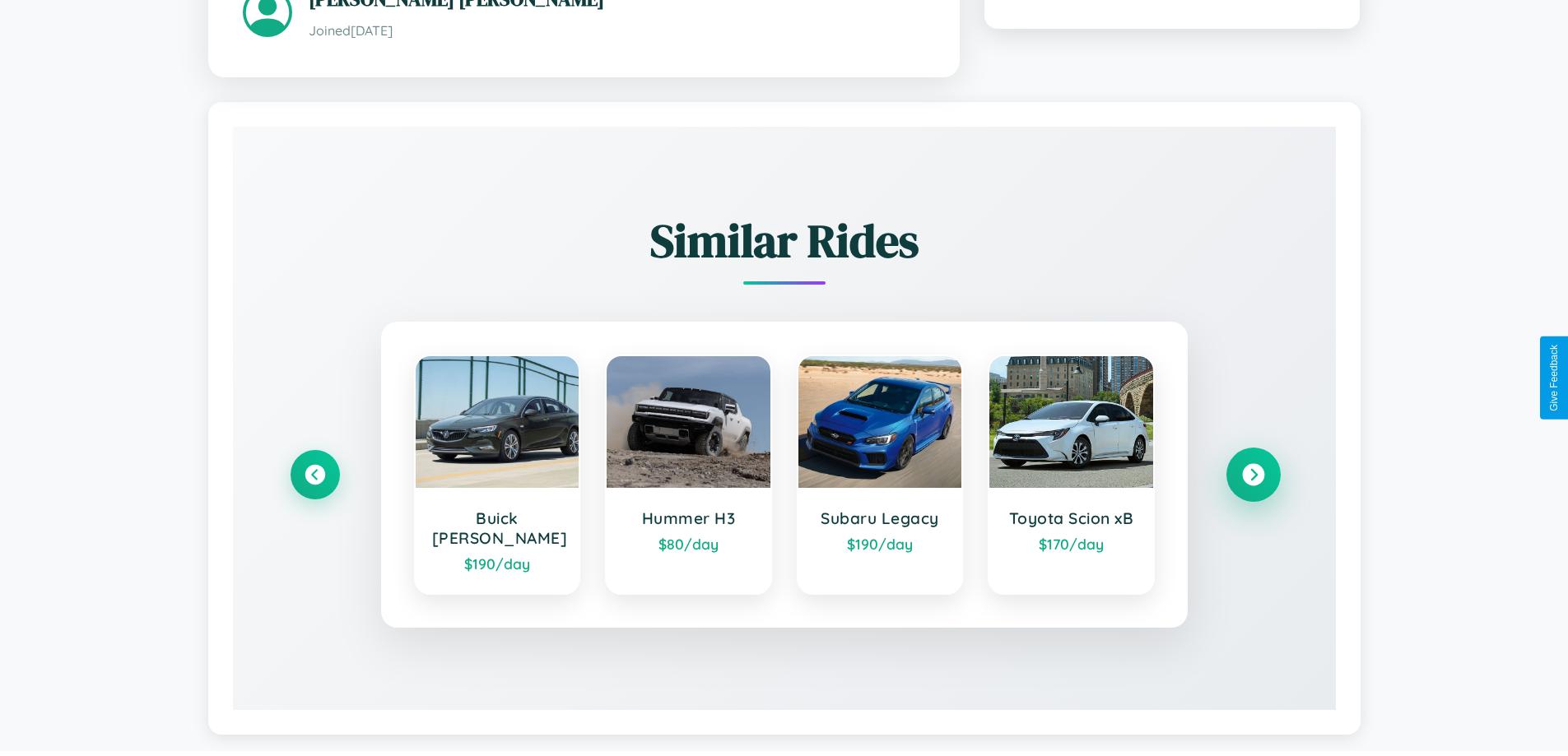
click at [1253, 467] on icon at bounding box center [1253, 474] width 23 height 23
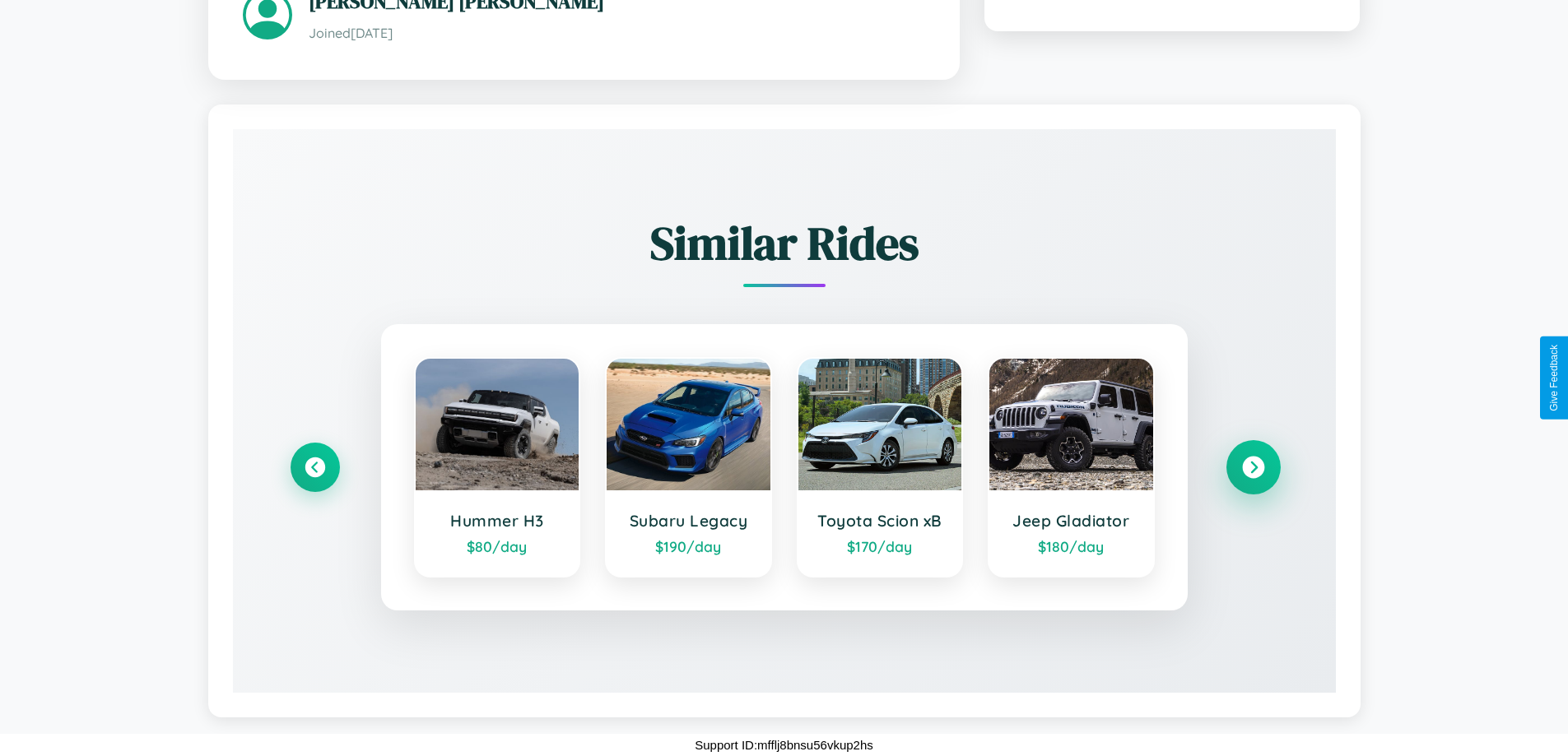
click at [1253, 467] on icon at bounding box center [1253, 467] width 23 height 23
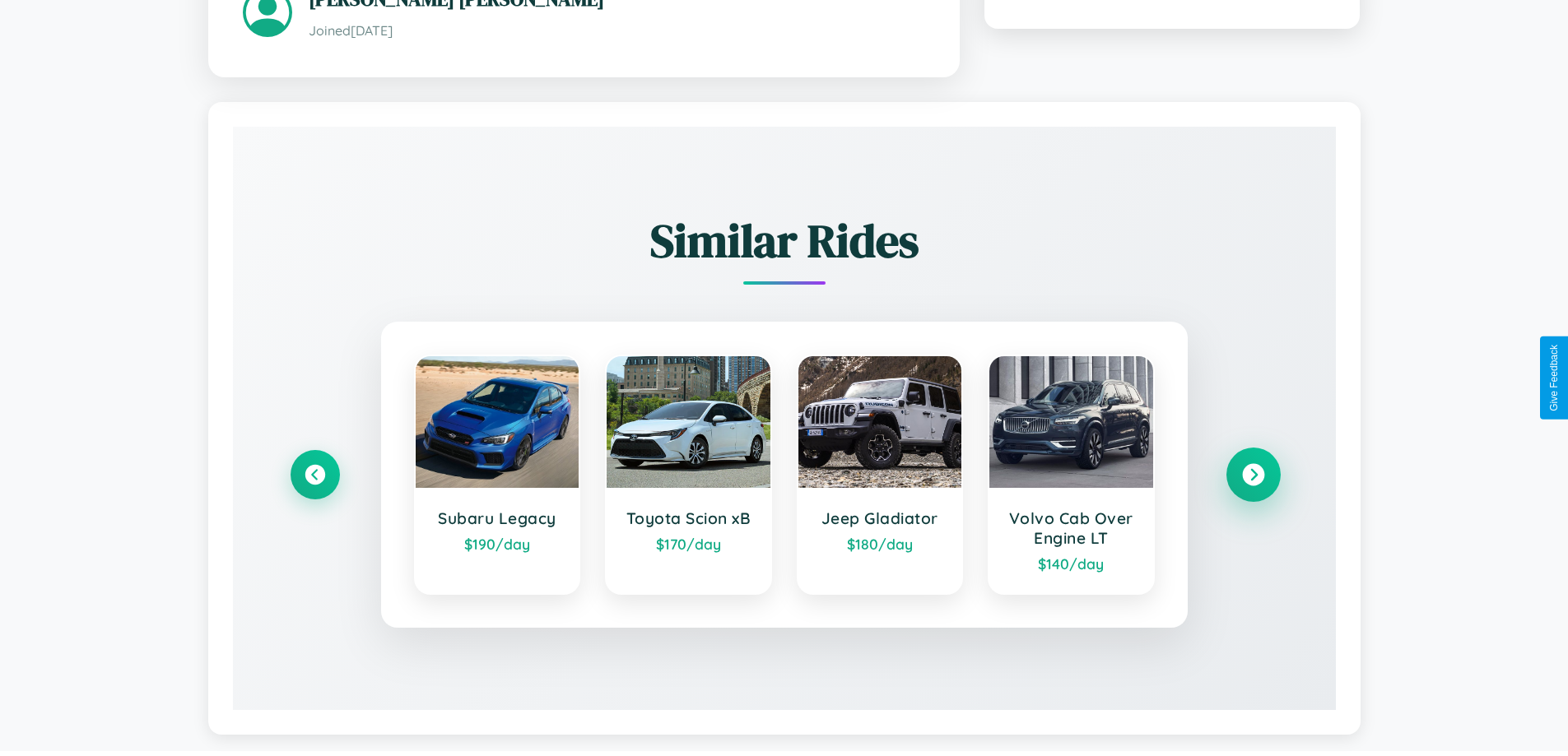
click at [1253, 477] on icon at bounding box center [1253, 474] width 23 height 23
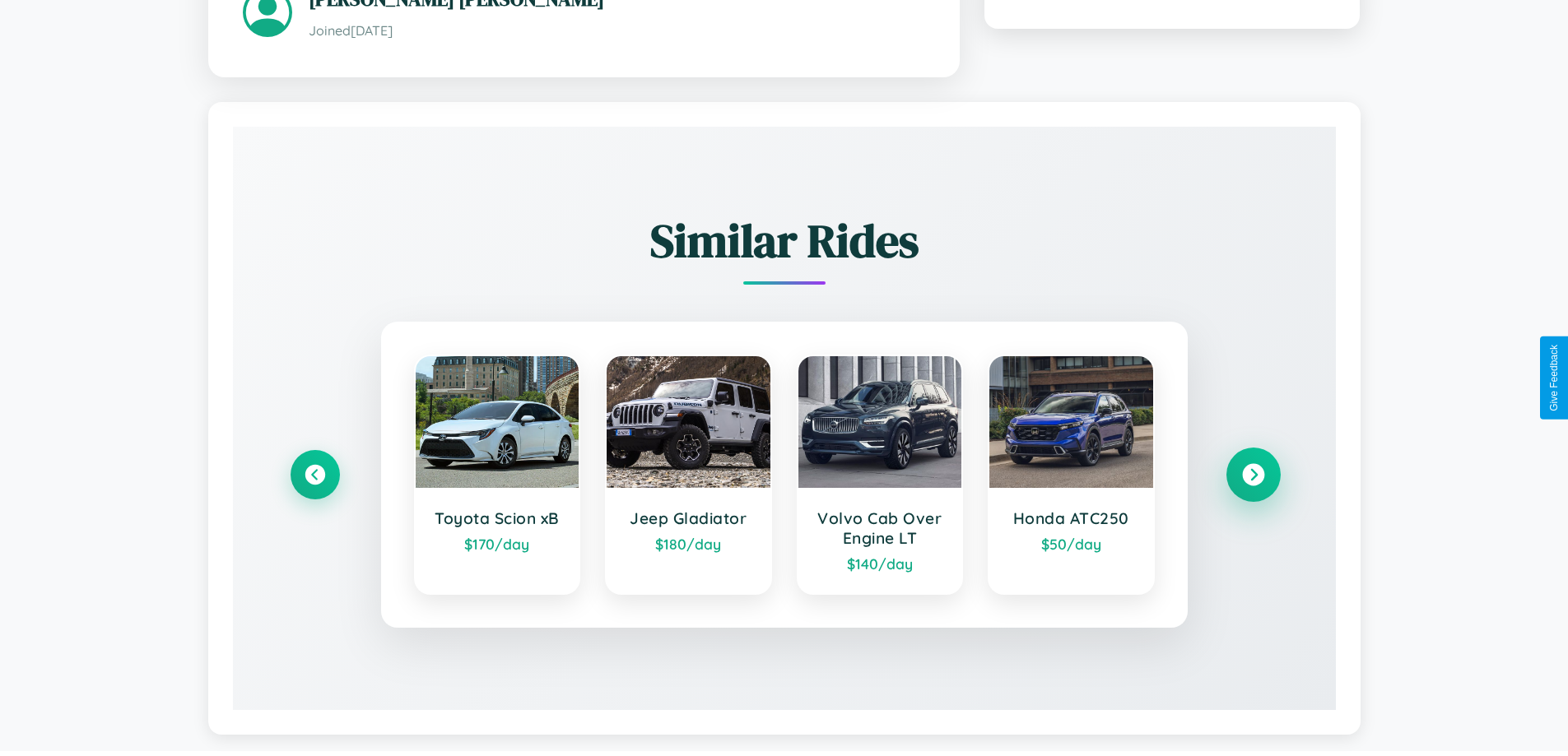
click at [1253, 477] on icon at bounding box center [1253, 474] width 23 height 23
